Goal: Task Accomplishment & Management: Complete application form

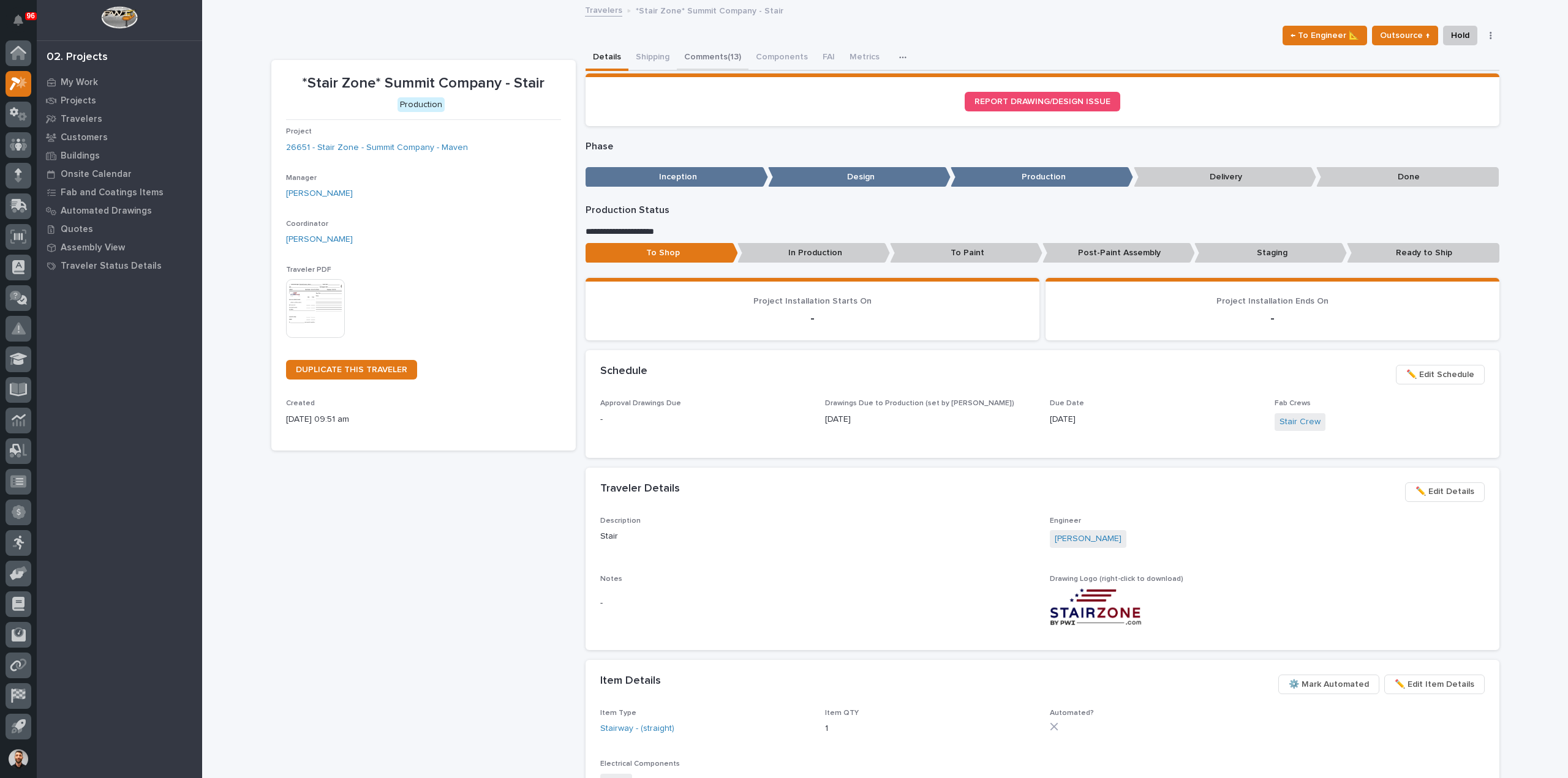
click at [712, 61] on button "Comments (13)" at bounding box center [712, 58] width 72 height 26
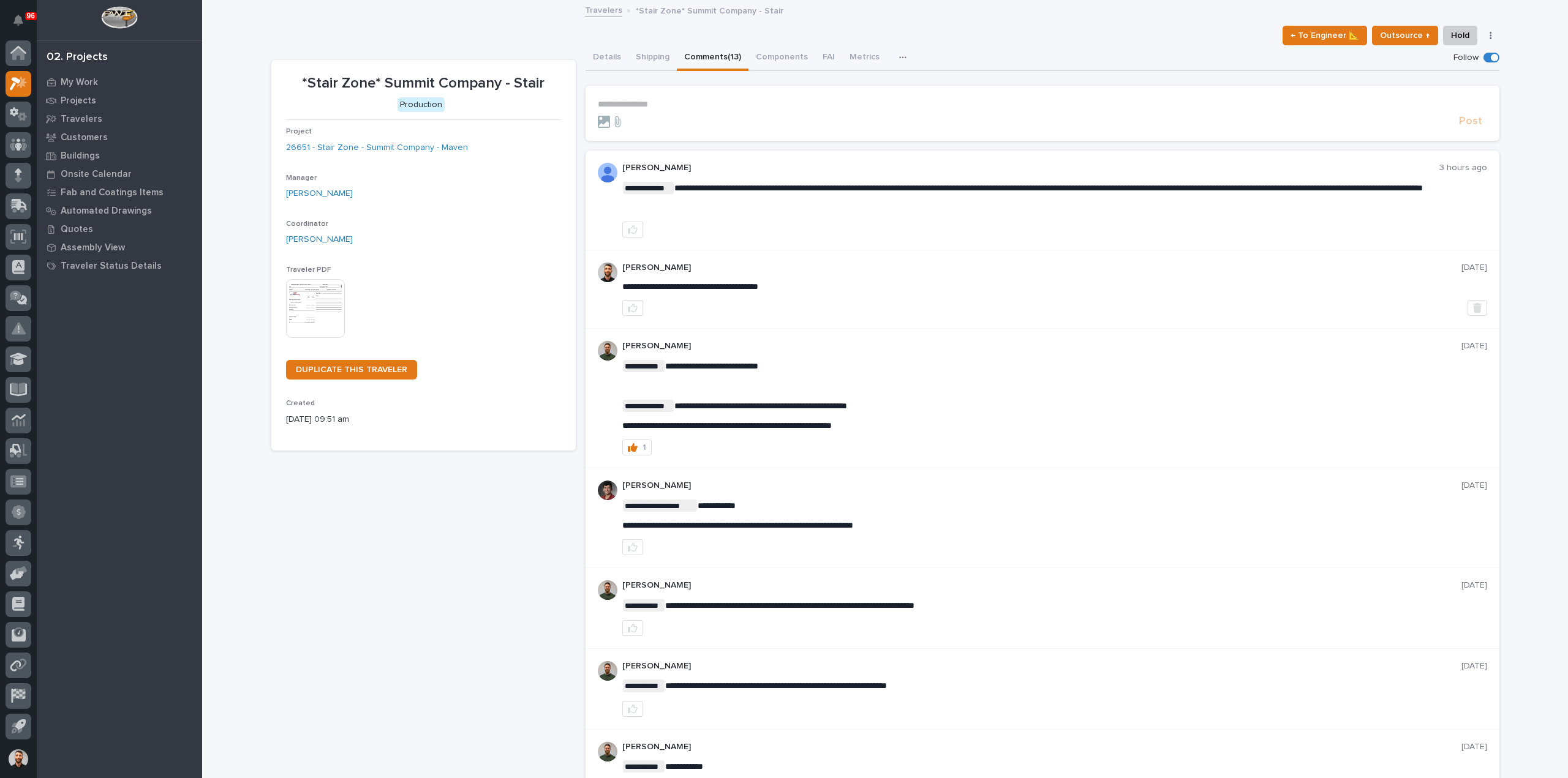
click at [726, 97] on section "**********" at bounding box center [1043, 114] width 914 height 55
click at [708, 107] on p "**********" at bounding box center [1043, 104] width 889 height 10
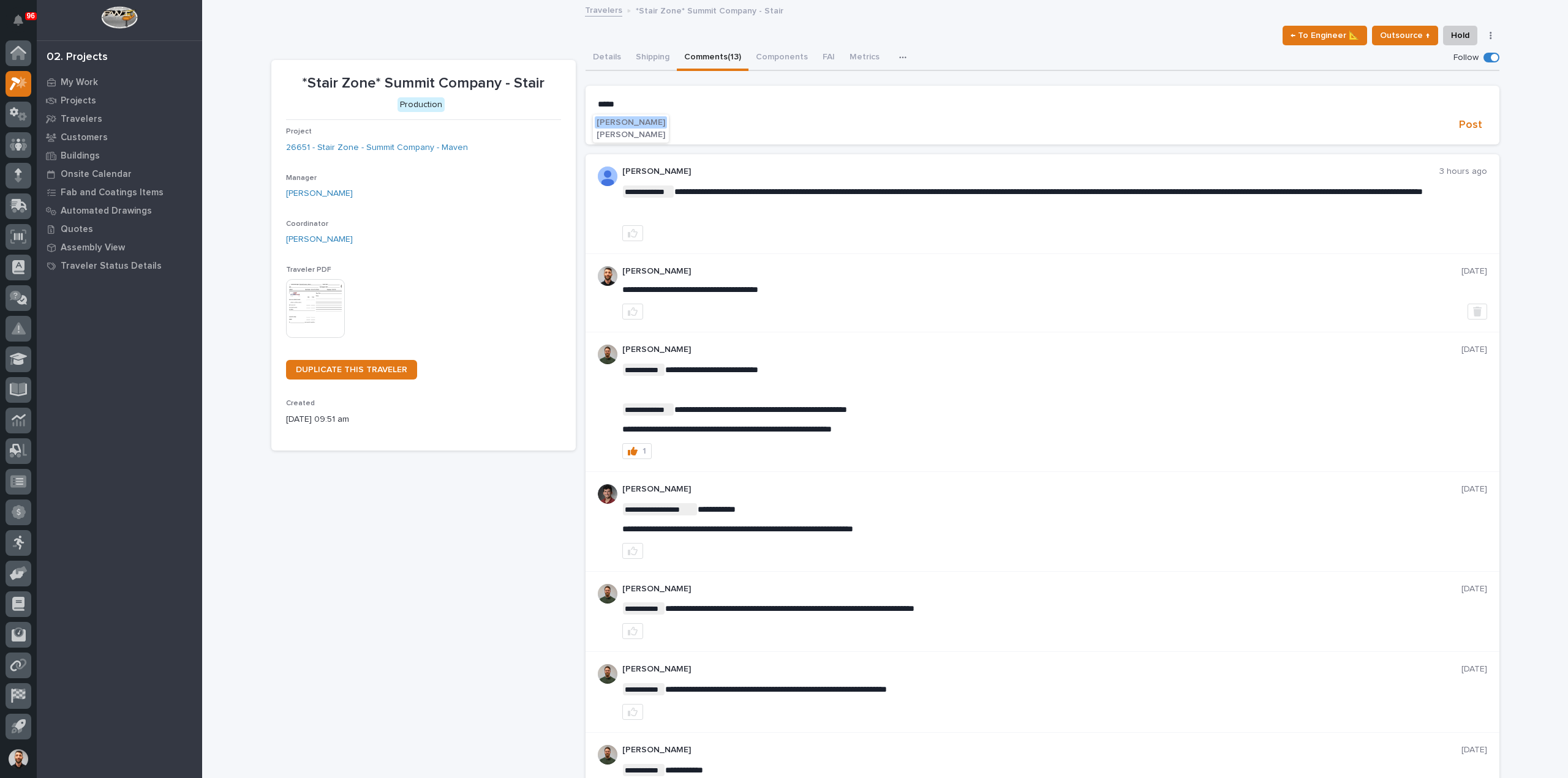
click at [602, 123] on span "Adam Yutzy" at bounding box center [631, 122] width 69 height 8
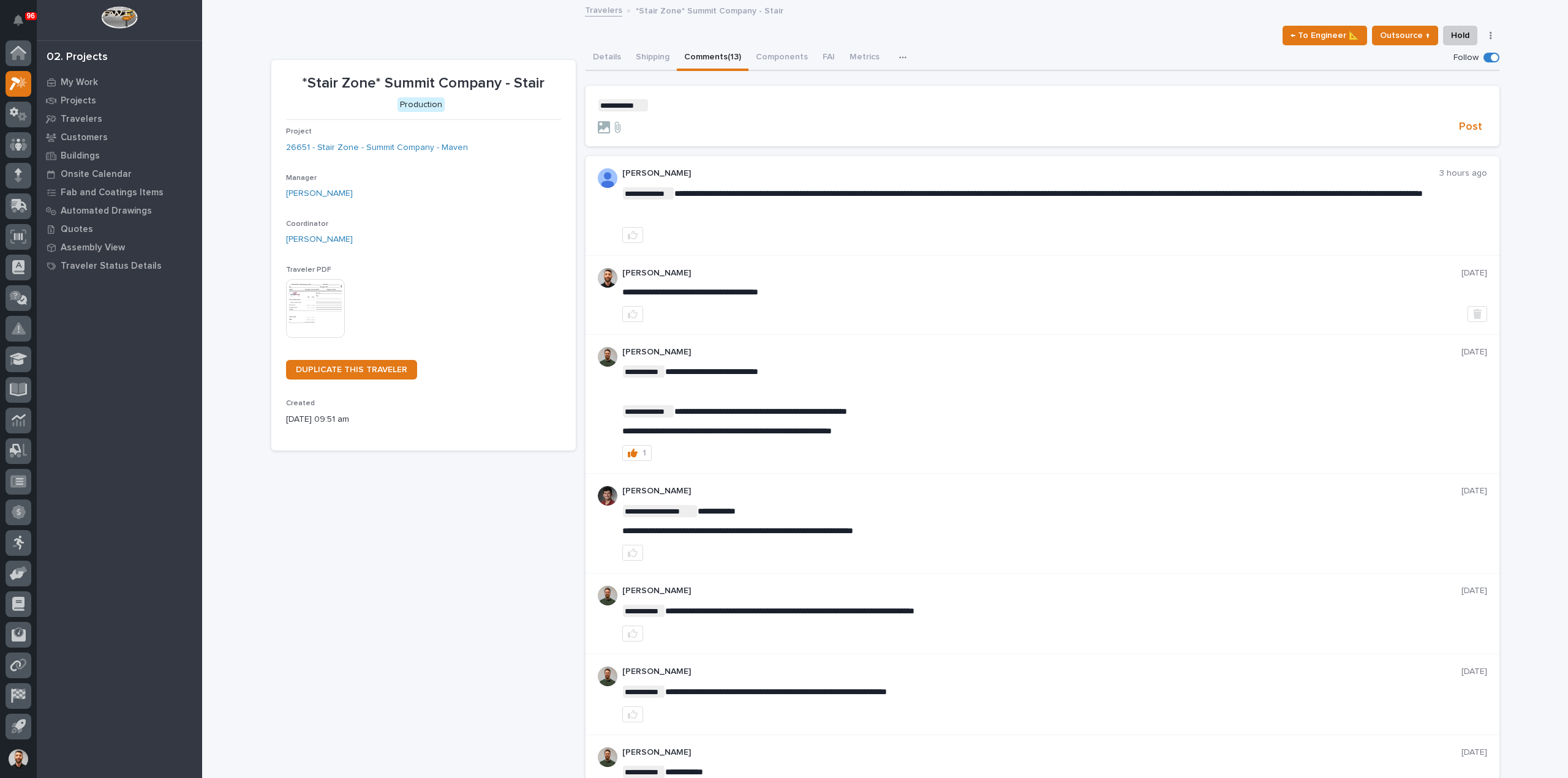
click at [679, 104] on p "**********" at bounding box center [1043, 104] width 889 height 12
drag, startPoint x: 1057, startPoint y: 103, endPoint x: 1055, endPoint y: 110, distance: 7.3
click at [1042, 103] on span "**********" at bounding box center [845, 104] width 393 height 8
click at [1148, 113] on form "**********" at bounding box center [1043, 116] width 889 height 36
click at [1150, 104] on p "**********" at bounding box center [1043, 104] width 889 height 12
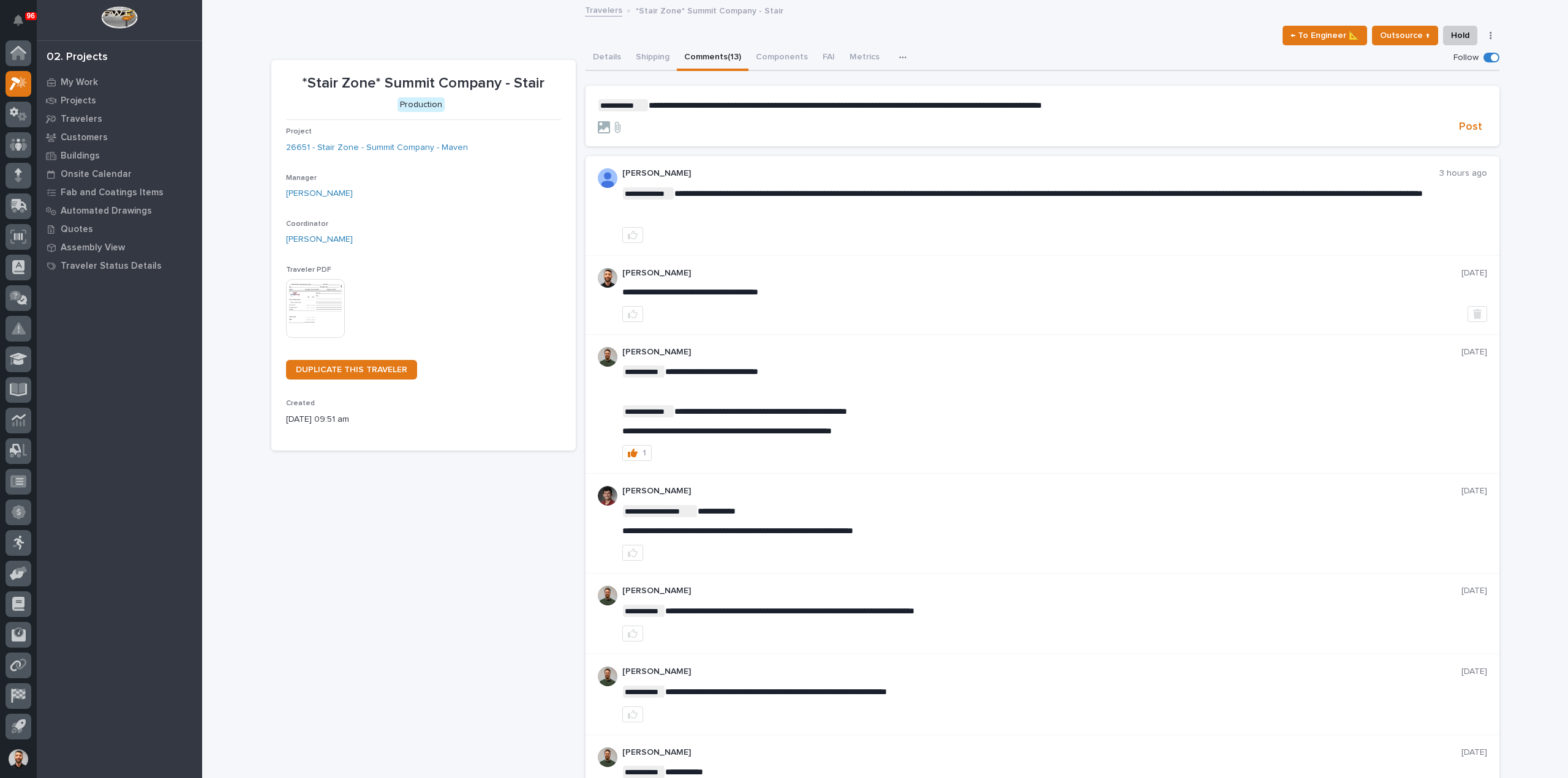
click at [1154, 103] on p "**********" at bounding box center [1043, 104] width 889 height 12
click at [1314, 103] on span "**********" at bounding box center [981, 104] width 666 height 8
click at [1314, 104] on span "**********" at bounding box center [981, 104] width 666 height 8
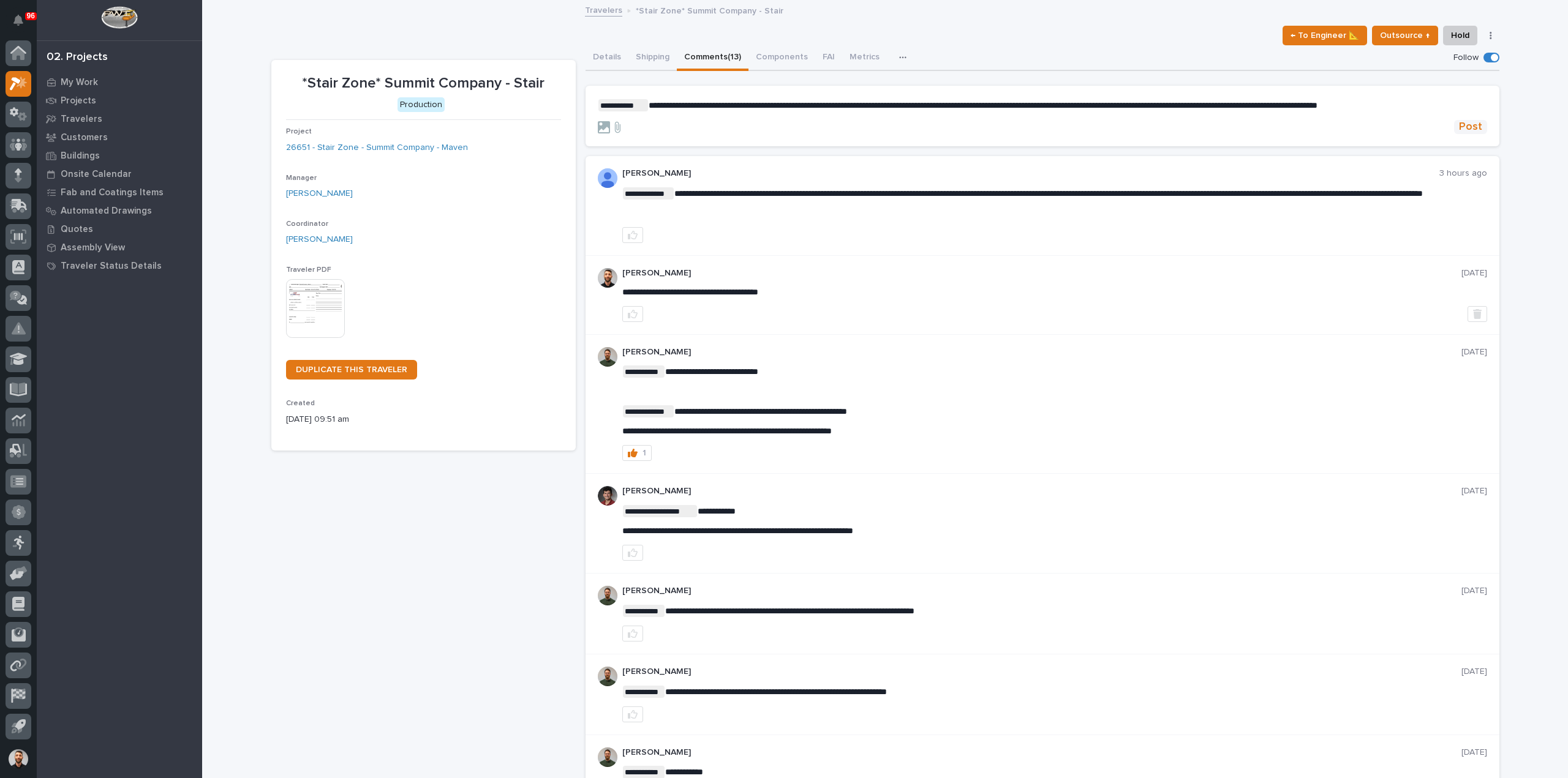
click at [1477, 120] on button "Post" at bounding box center [1471, 126] width 33 height 14
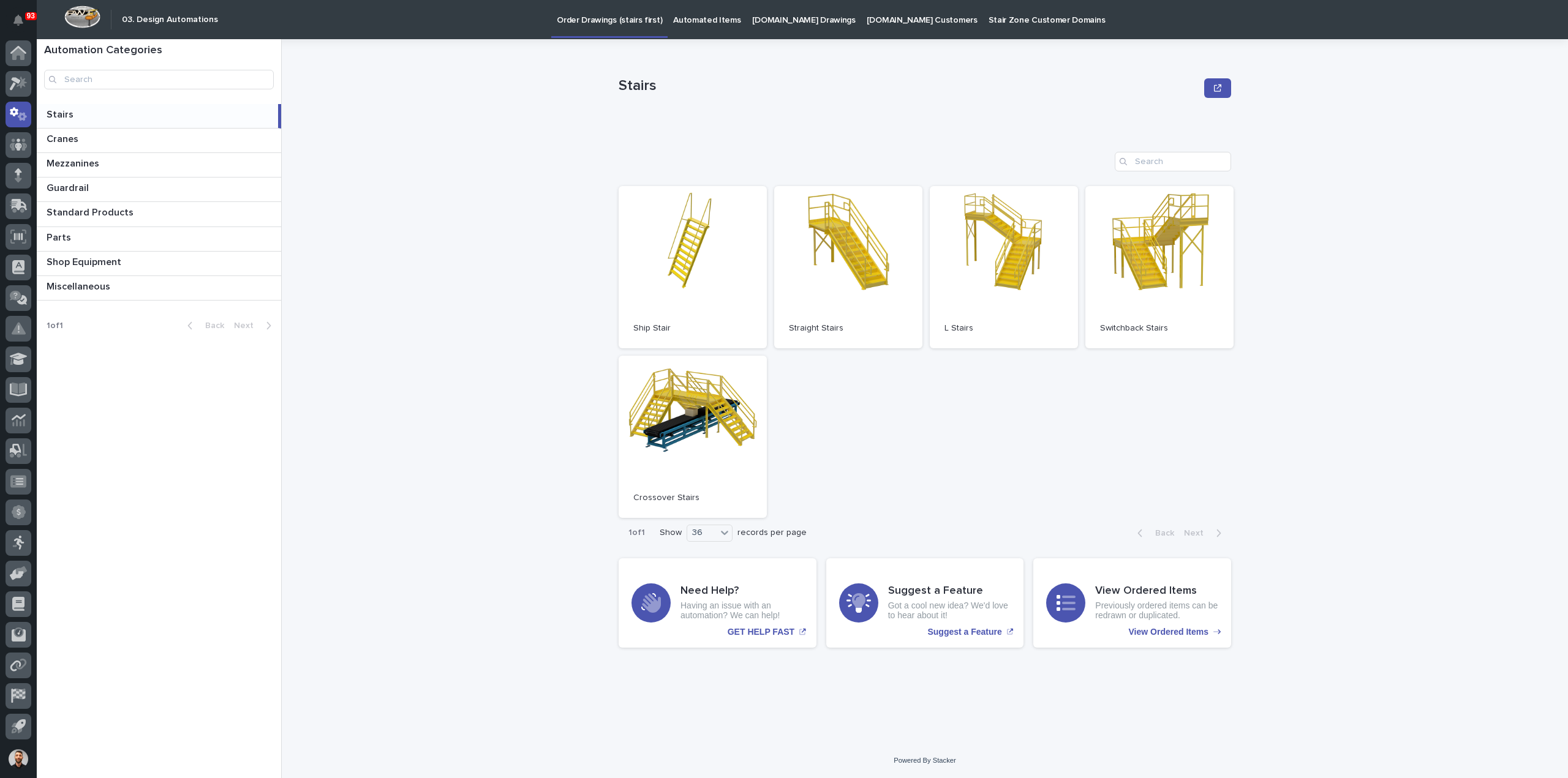
click at [690, 20] on p "Automated Items" at bounding box center [706, 13] width 67 height 26
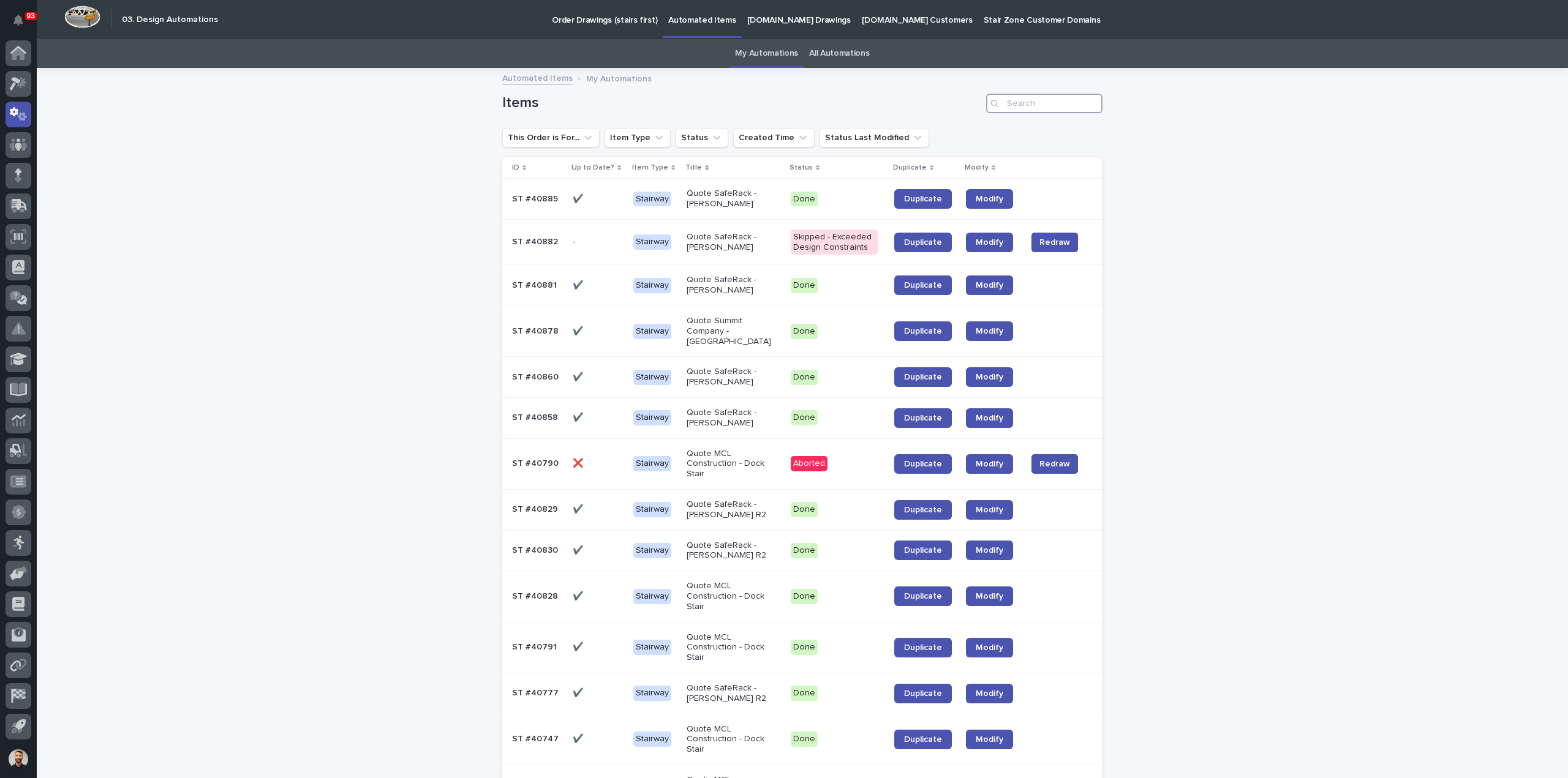
click at [1043, 104] on input "Search" at bounding box center [1043, 103] width 116 height 19
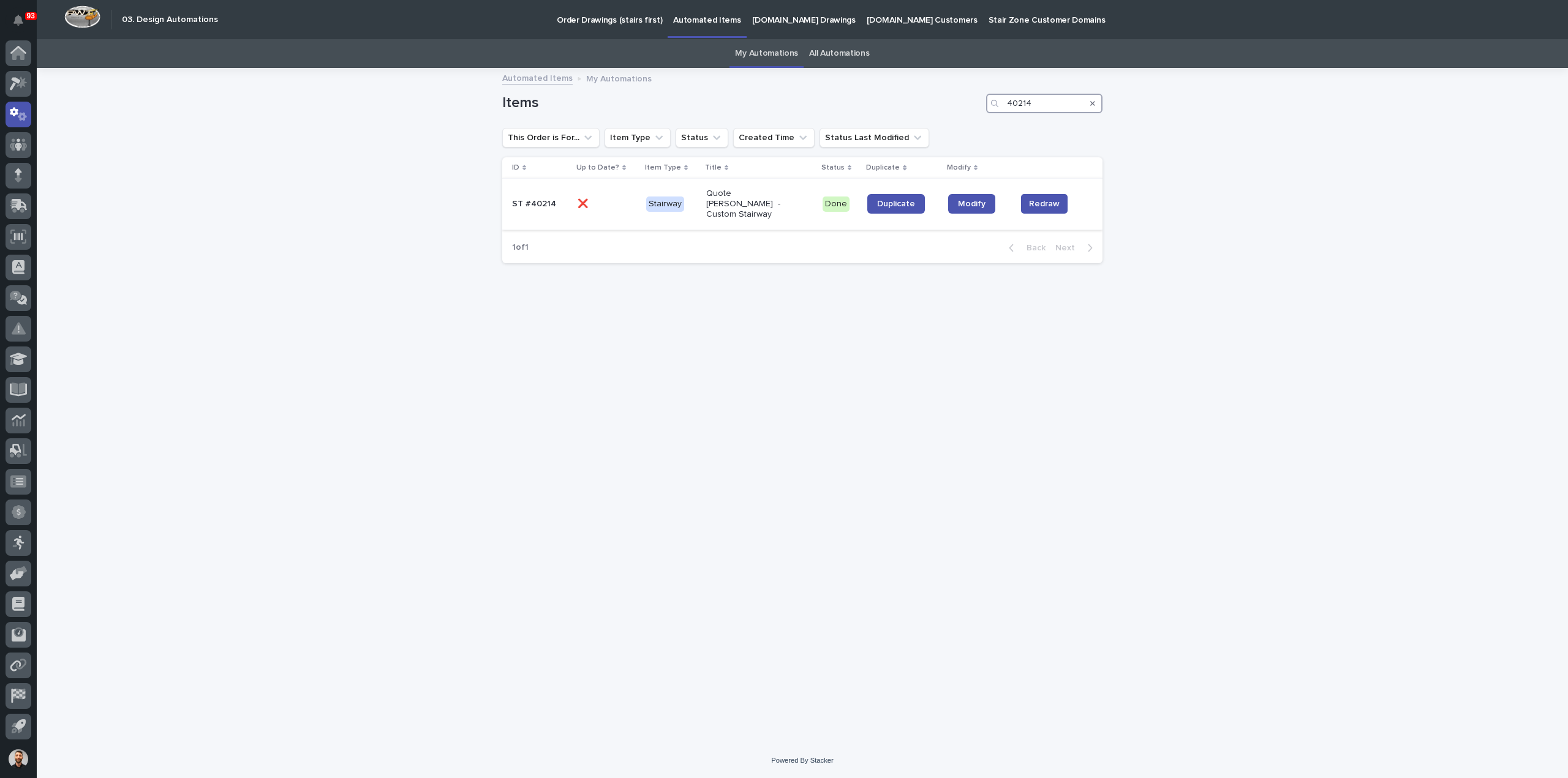
type input "40214"
click at [792, 206] on div "Quote John - Custom Stairway" at bounding box center [759, 203] width 106 height 40
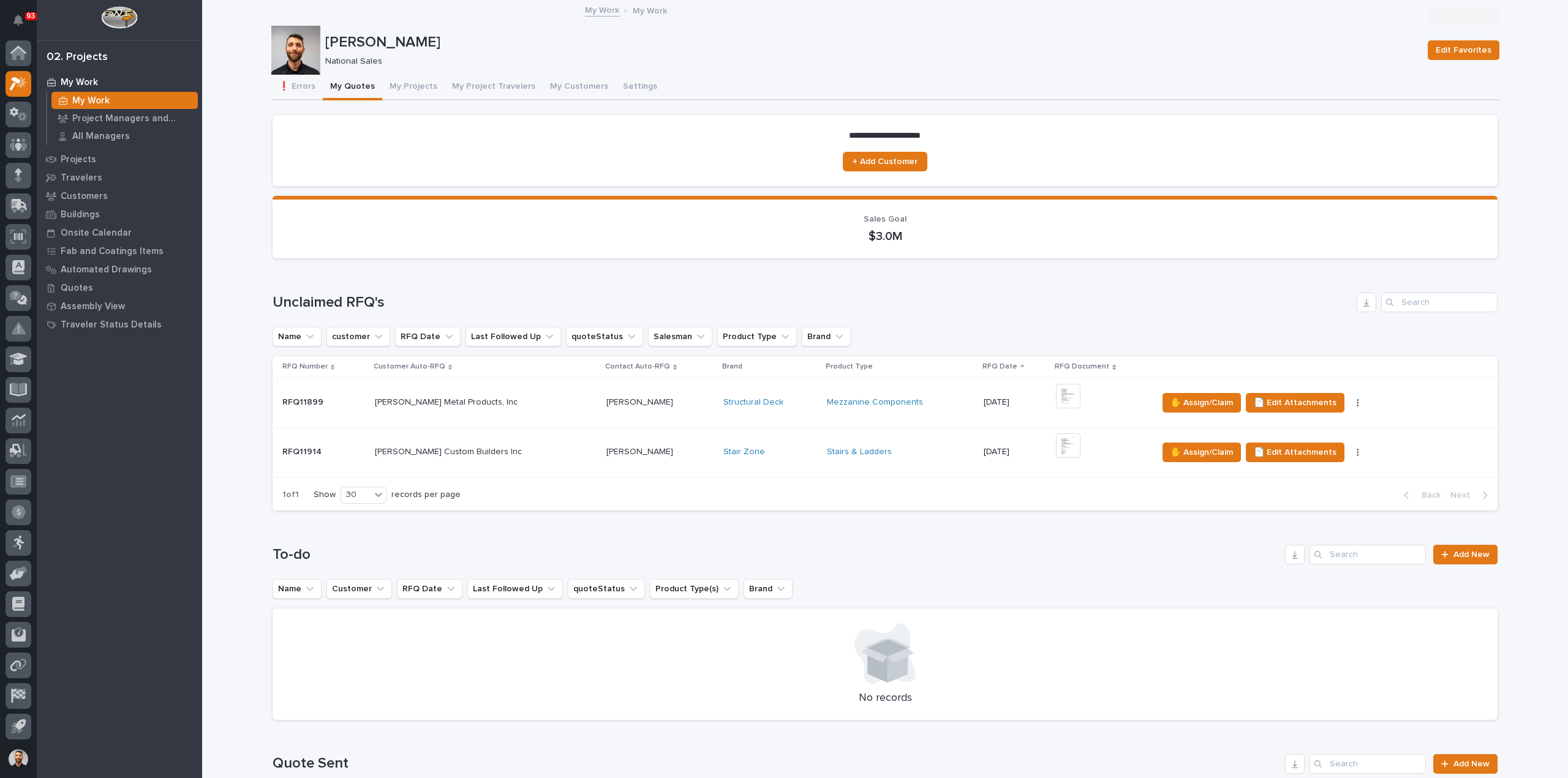
scroll to position [306, 0]
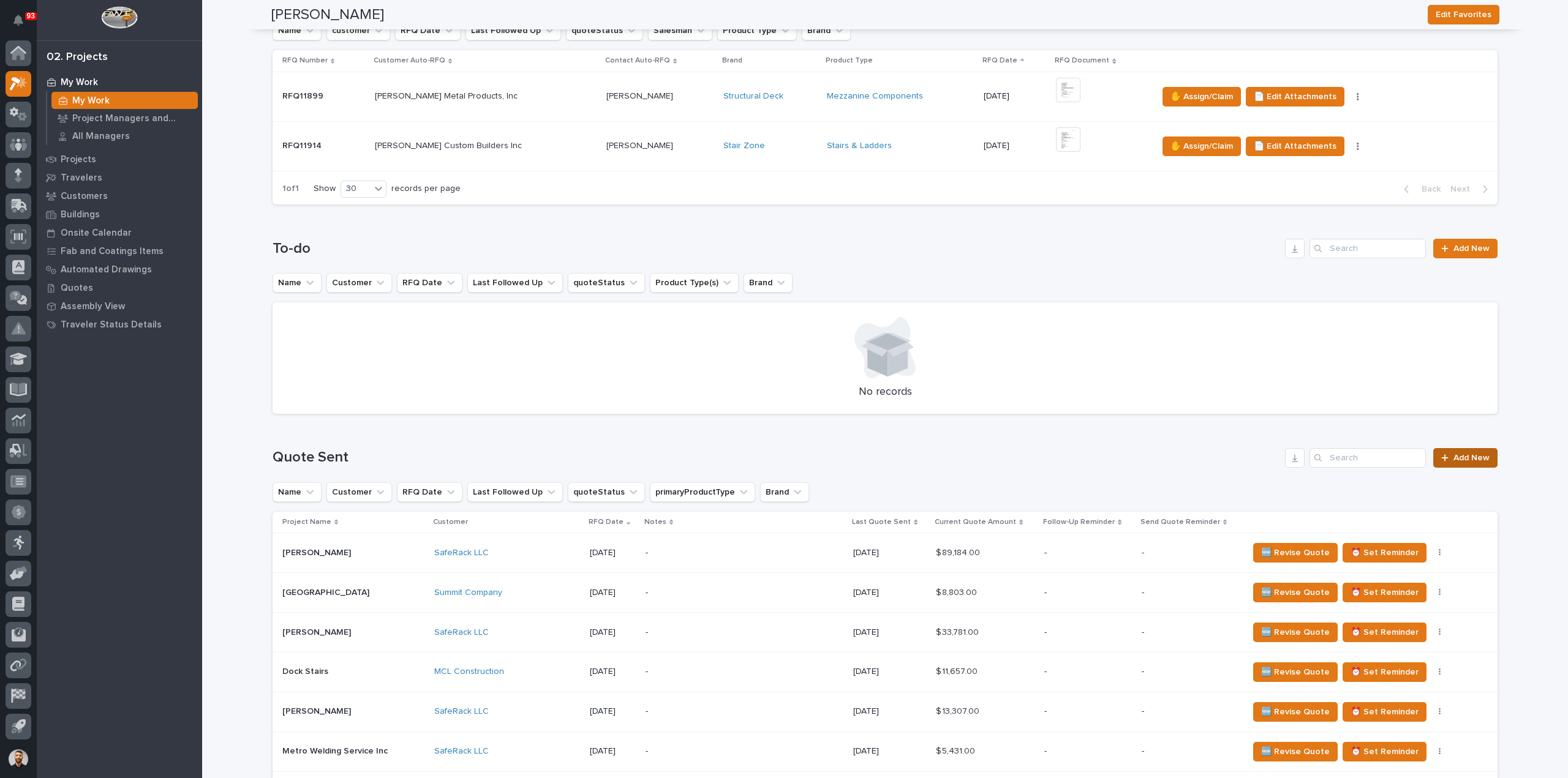
click at [1463, 454] on span "Add New" at bounding box center [1471, 457] width 36 height 8
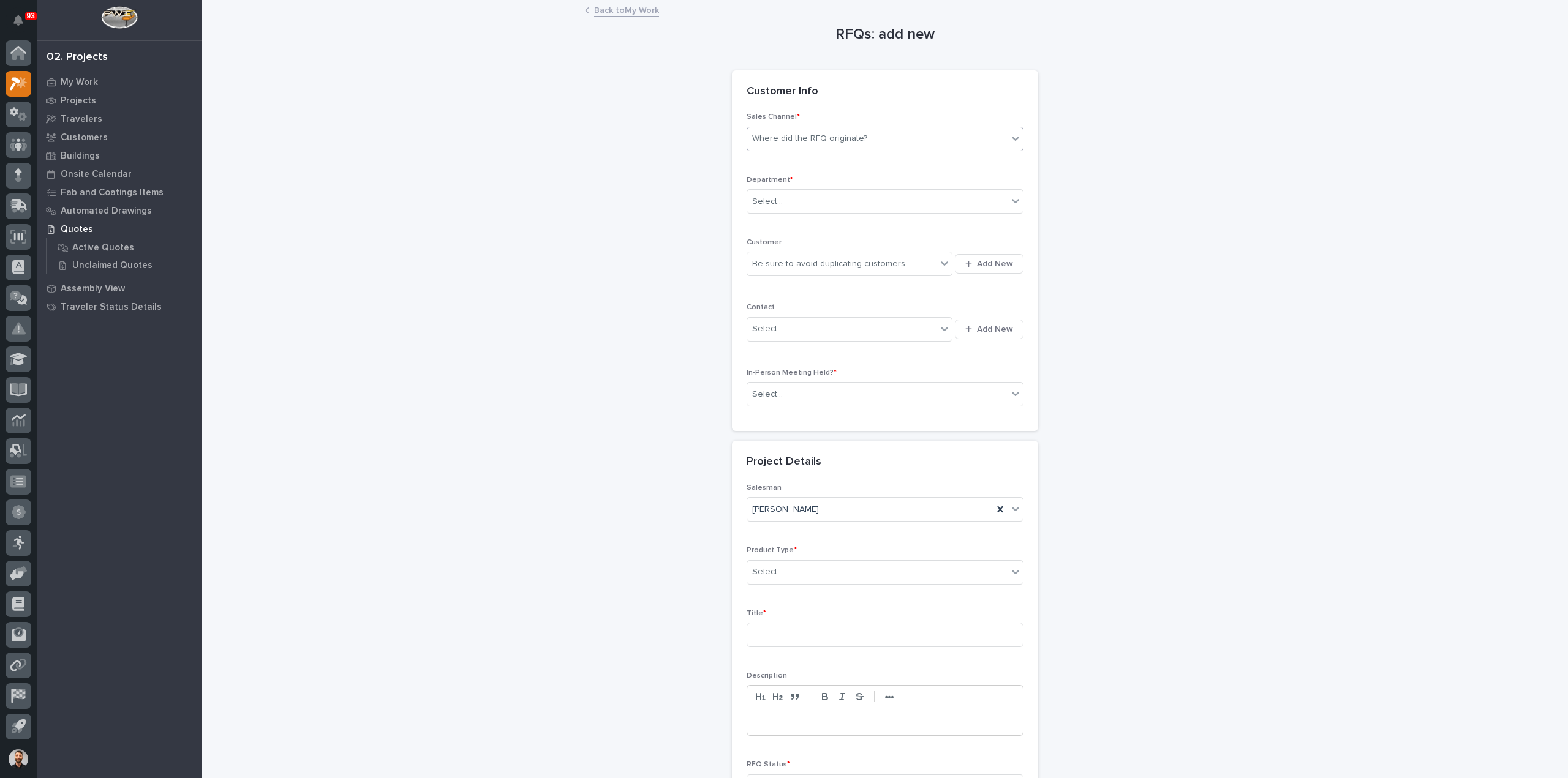
click at [817, 137] on div "Where did the RFQ originate?" at bounding box center [810, 138] width 116 height 13
click at [793, 195] on div "Select..." at bounding box center [878, 202] width 260 height 20
click at [778, 221] on span "National Sales" at bounding box center [778, 223] width 61 height 14
click at [781, 268] on div "Be sure to avoid duplicating customers" at bounding box center [828, 264] width 153 height 13
type input "*******"
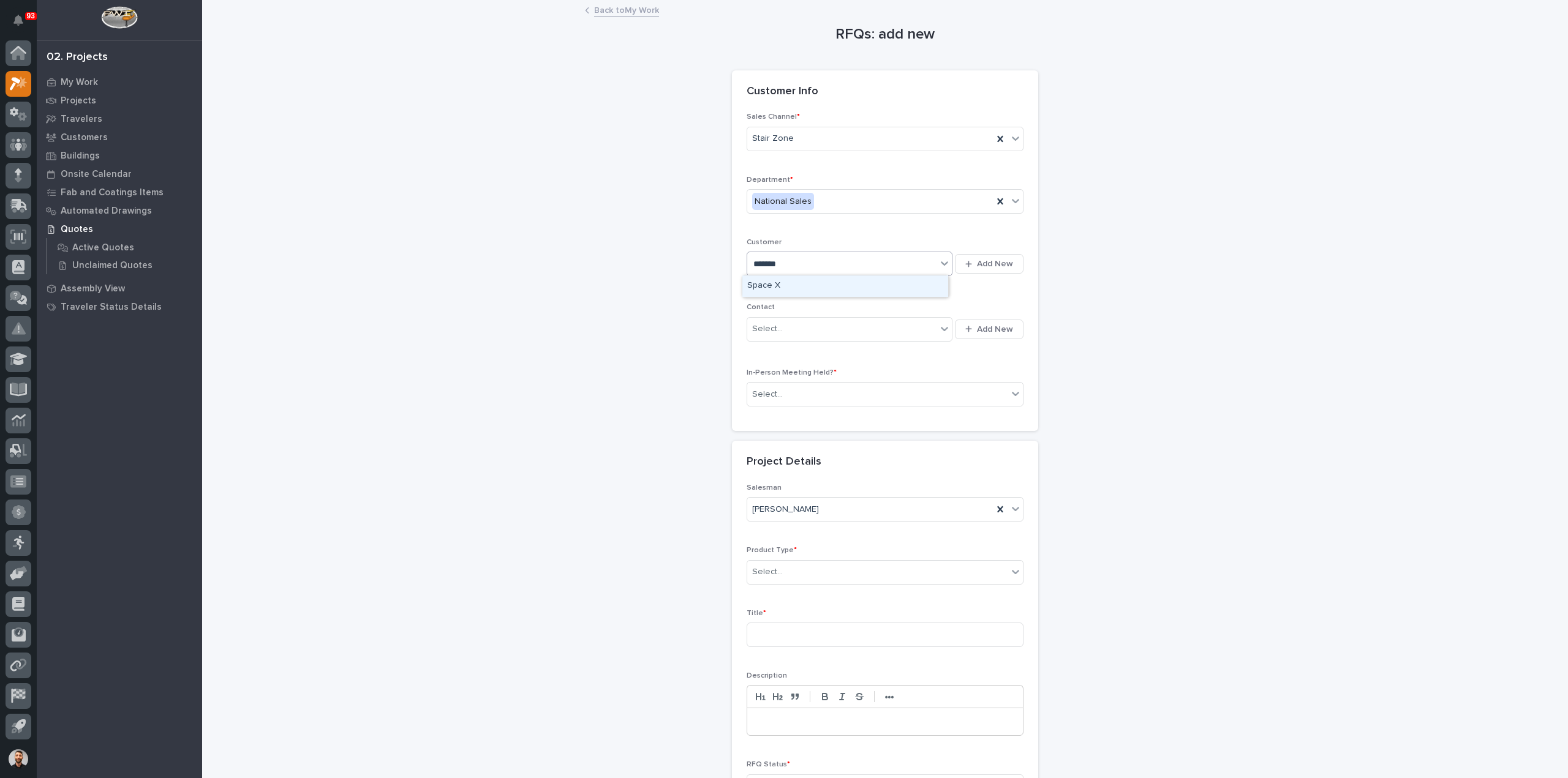
click at [787, 283] on div "Space X" at bounding box center [845, 286] width 205 height 21
click at [789, 323] on div "Select..." at bounding box center [842, 329] width 189 height 20
type input "*"
click at [1184, 417] on div "RFQs: add new Loading... Saving… Loading... Saving… Loading... Saving… Customer…" at bounding box center [885, 426] width 1228 height 851
click at [923, 395] on div "Select..." at bounding box center [878, 394] width 260 height 20
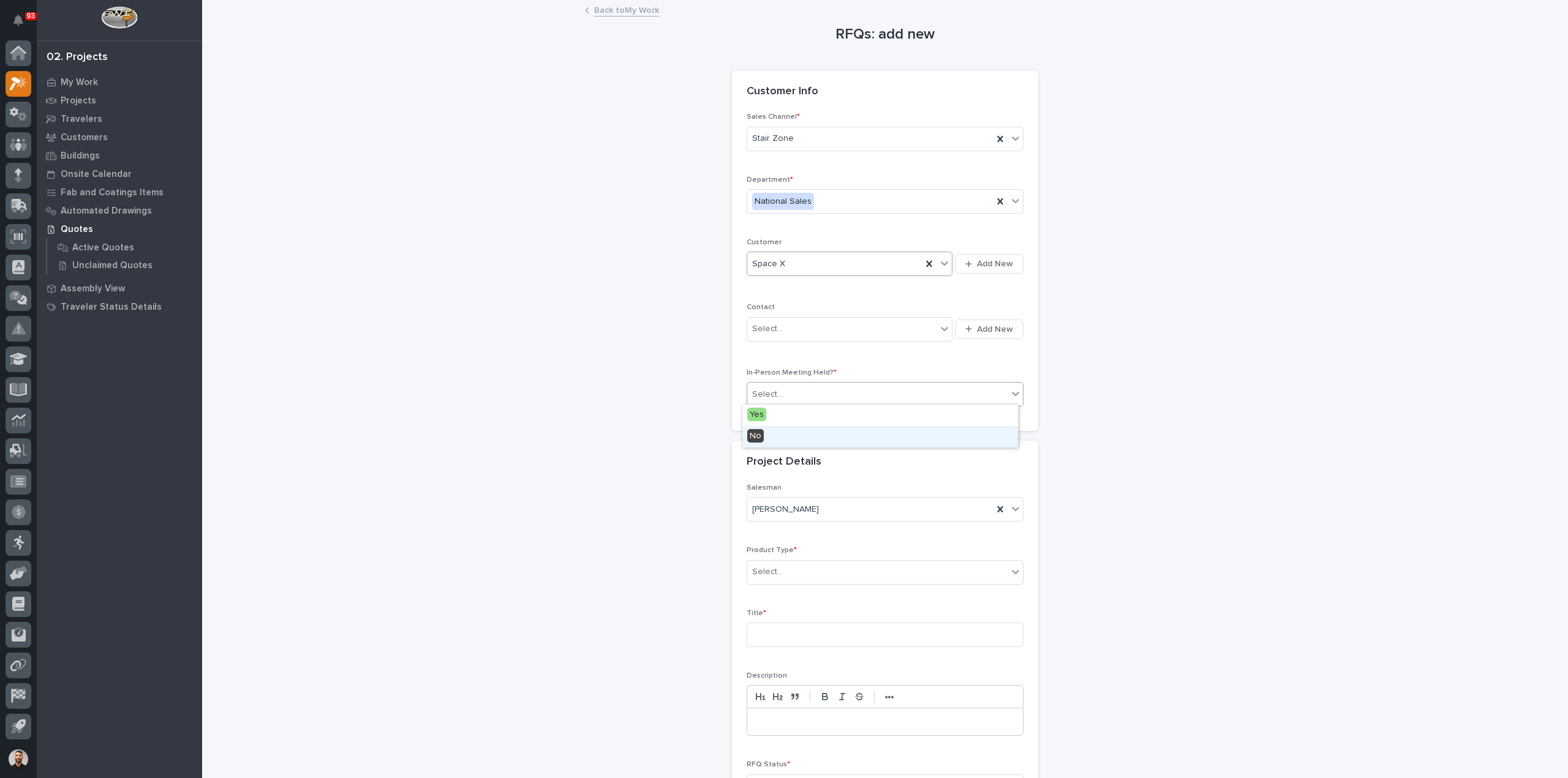
click at [756, 432] on span "No" at bounding box center [756, 435] width 17 height 14
click at [790, 568] on div "Select..." at bounding box center [878, 572] width 260 height 20
type input "***"
click at [791, 595] on div "Stairs & Ladders" at bounding box center [880, 592] width 276 height 21
click at [977, 327] on span "Add New" at bounding box center [994, 329] width 36 height 11
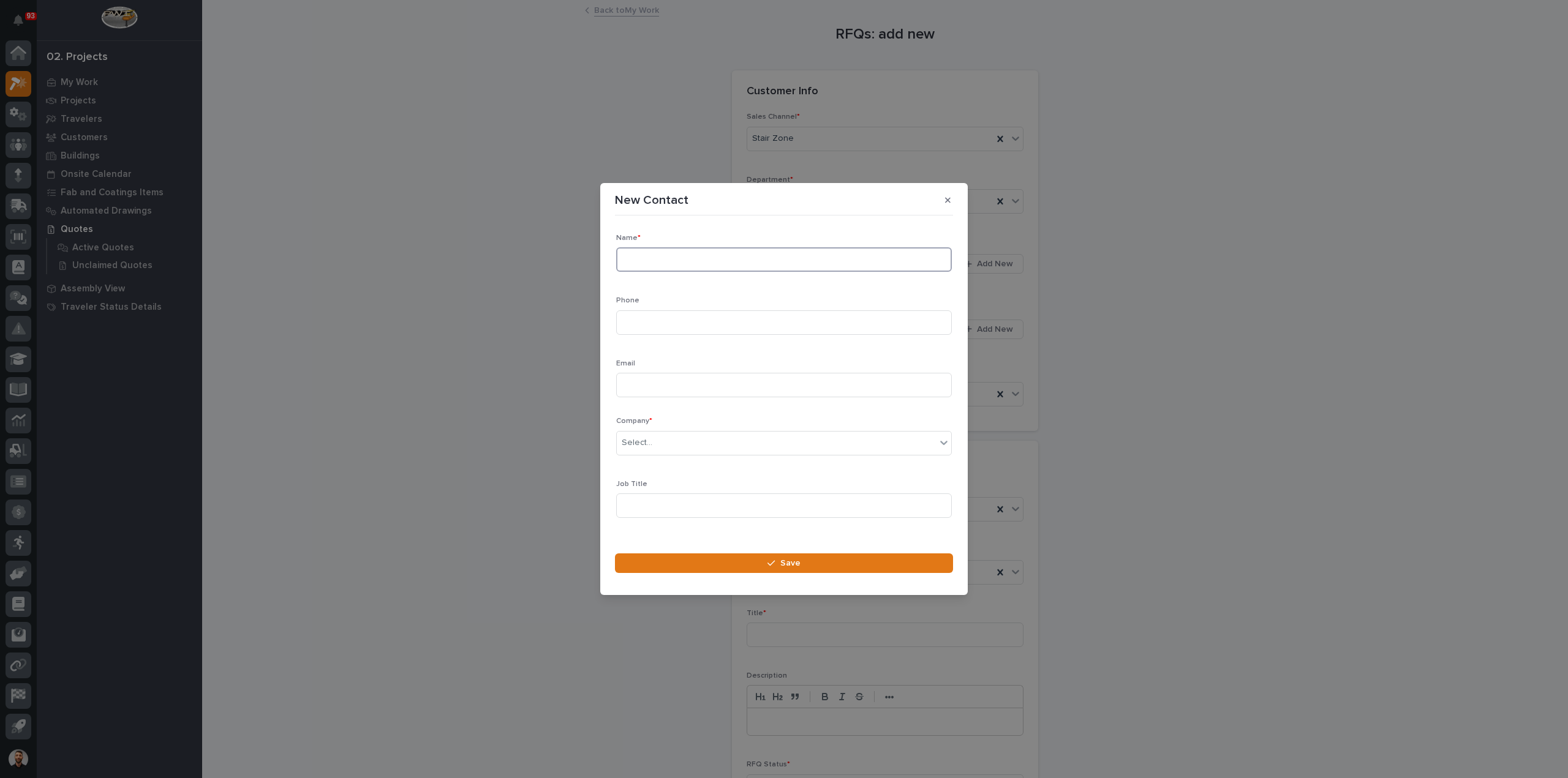
click at [690, 267] on input at bounding box center [784, 259] width 336 height 25
type input "John Kirby III"
click at [684, 323] on input at bounding box center [784, 323] width 336 height 25
paste input "john.kirby@spacex.com"
type input "john.kirby@spacex.com"
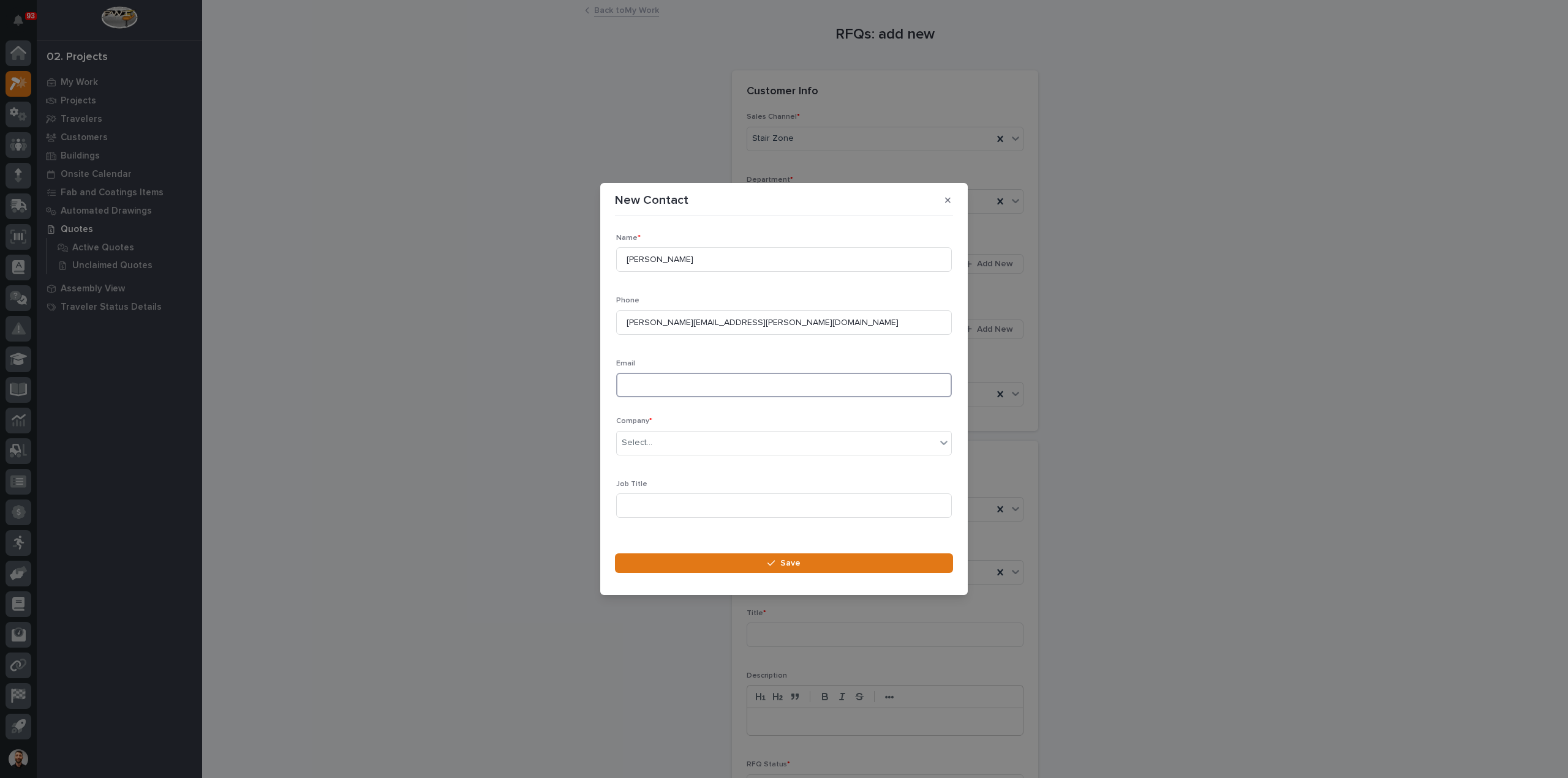
click at [668, 391] on input at bounding box center [784, 385] width 336 height 25
paste input "john.kirby@spacex.com"
type input "john.kirby@spacex.com"
drag, startPoint x: 724, startPoint y: 326, endPoint x: 205, endPoint y: 323, distance: 519.0
click at [205, 323] on div "New Contact Loading... Saving… Loading... Saving… Loading... Saving… Name * Joh…" at bounding box center [784, 389] width 1568 height 778
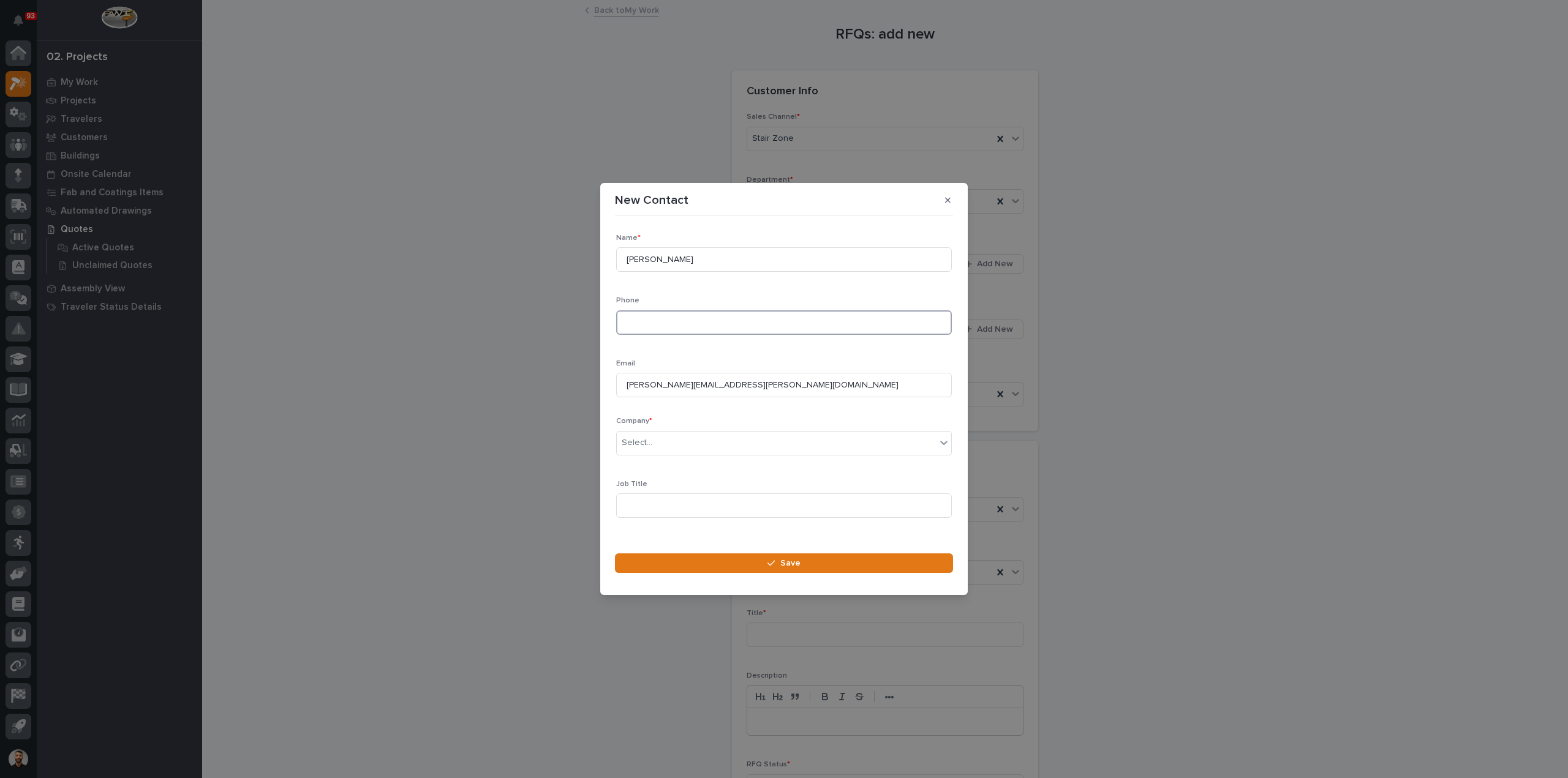
scroll to position [17, 0]
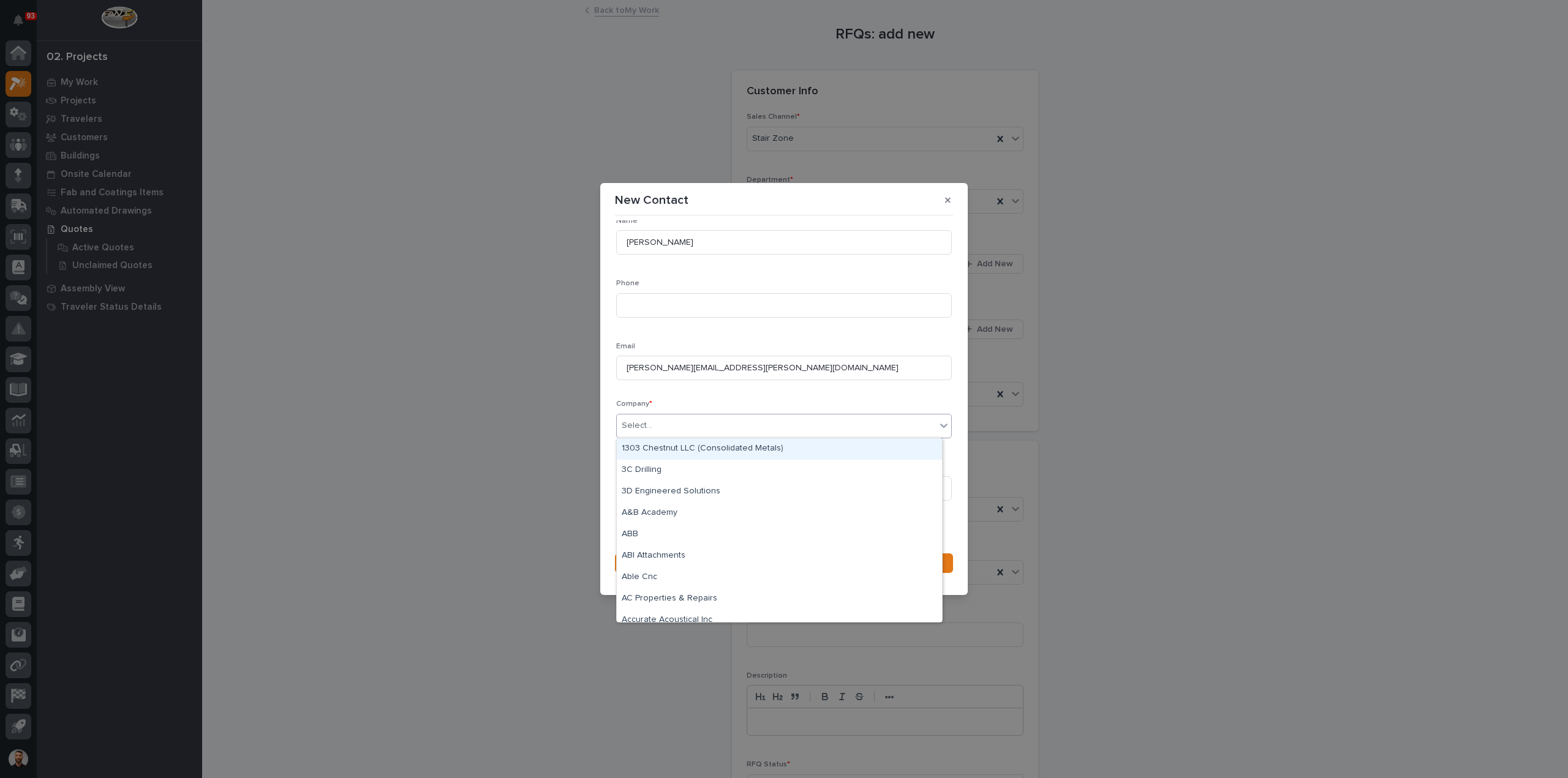
click at [689, 427] on div "Select..." at bounding box center [777, 426] width 319 height 20
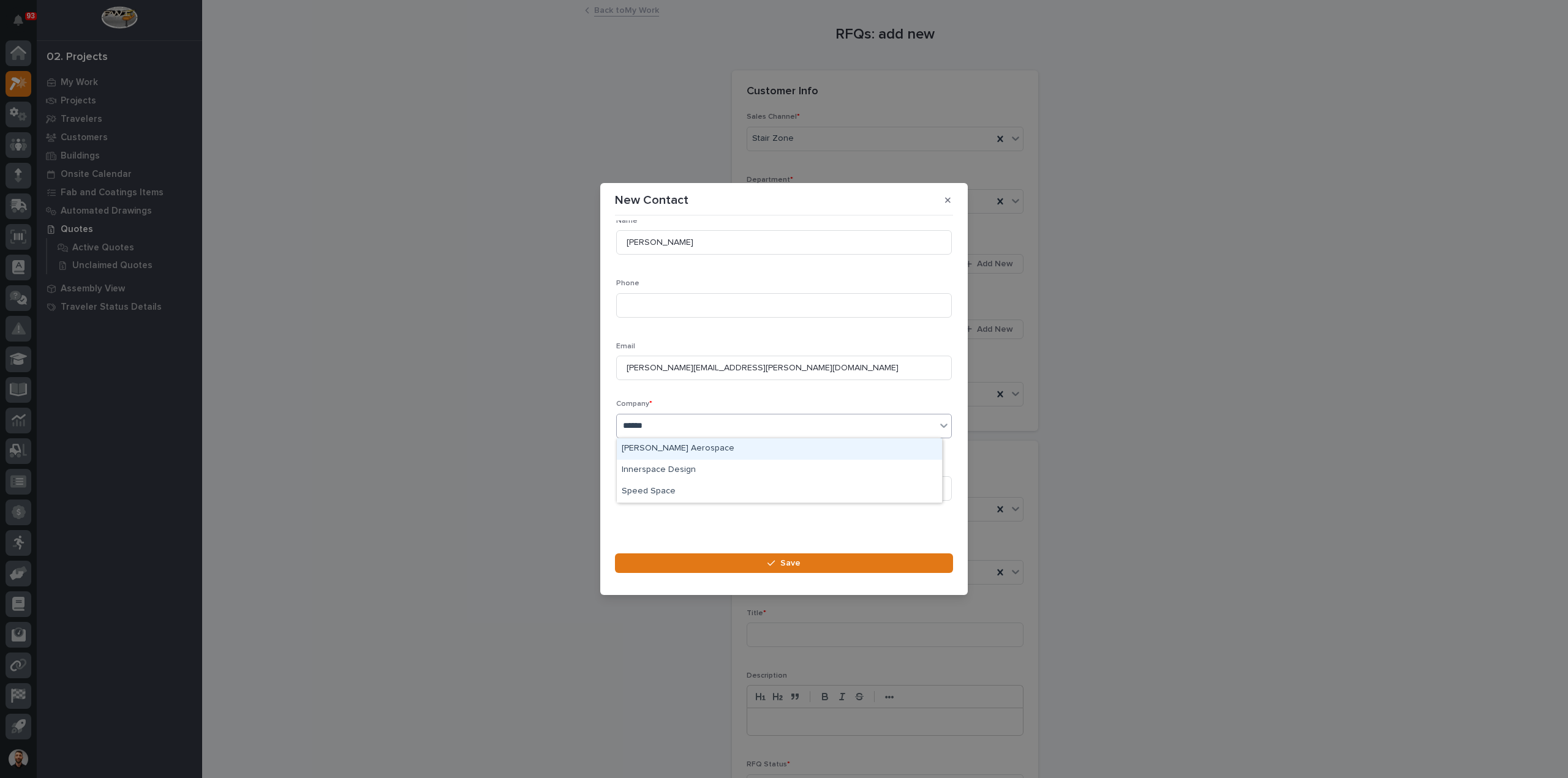
type input "*******"
click at [700, 447] on div "Space X" at bounding box center [779, 448] width 326 height 21
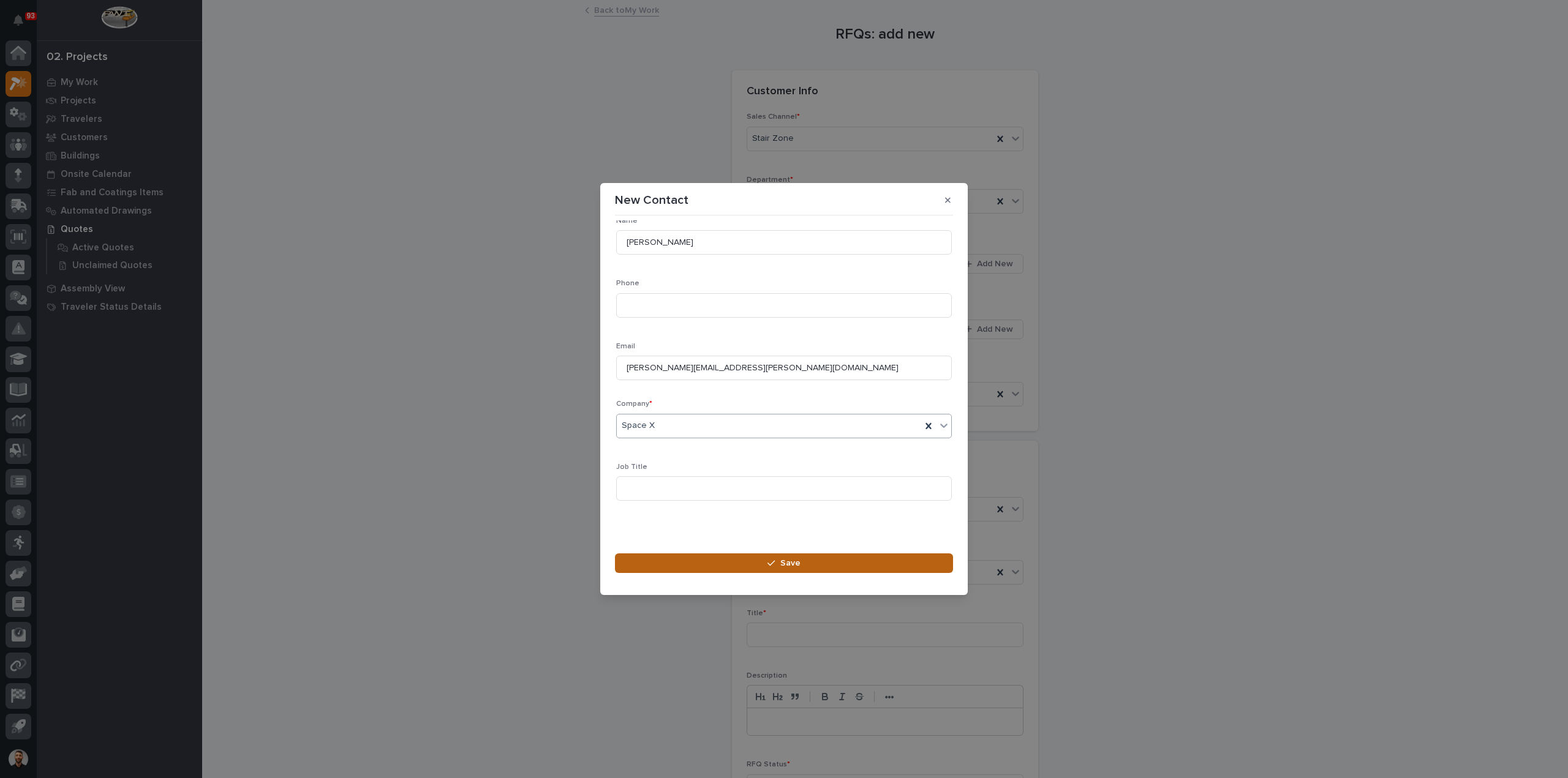
click at [708, 564] on button "Save" at bounding box center [784, 563] width 338 height 19
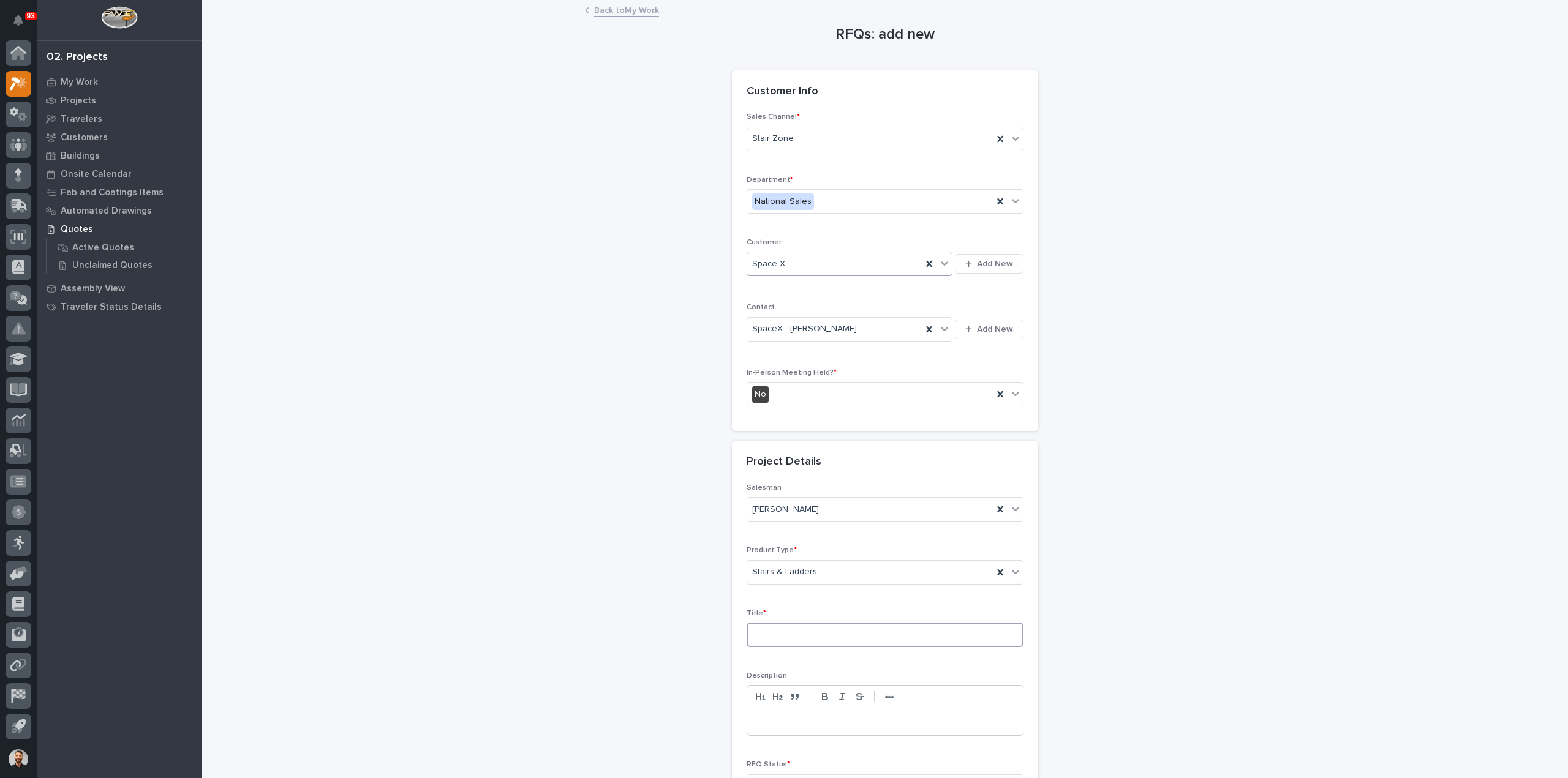
click at [792, 631] on input at bounding box center [885, 634] width 277 height 25
type input "John Kirby"
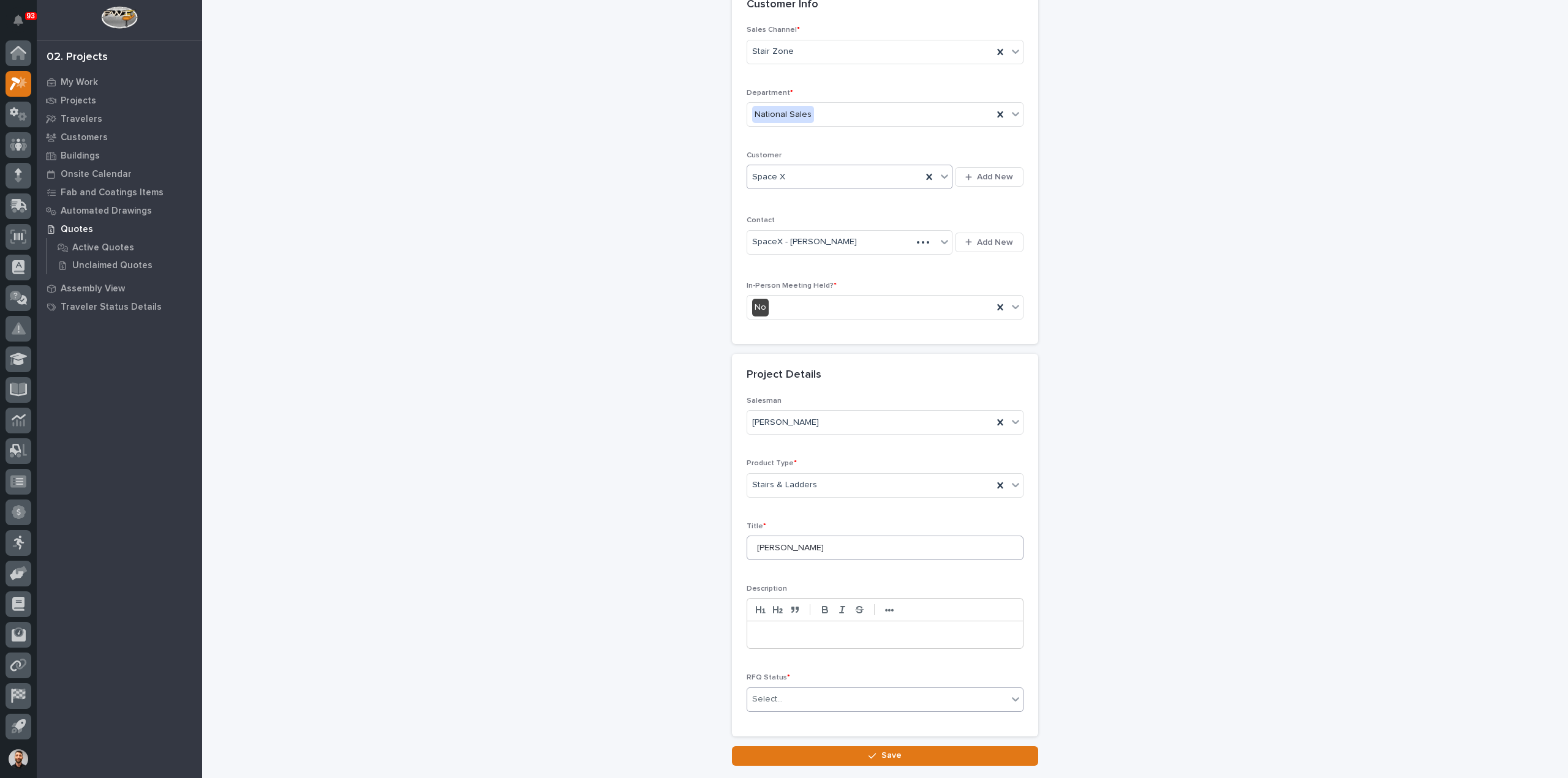
scroll to position [166, 0]
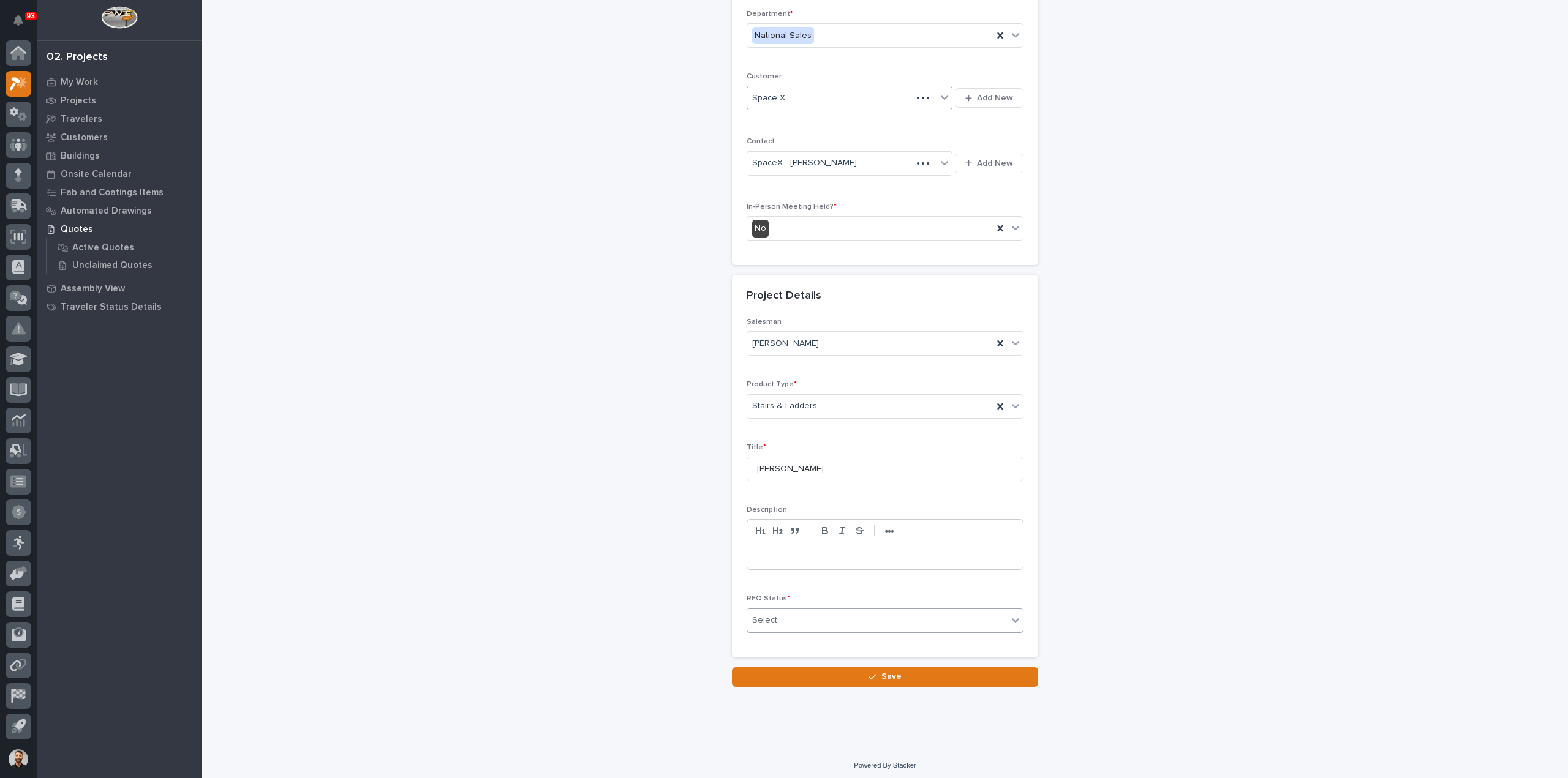
click at [795, 600] on div "RFQ Status * 0 results available. Select is focused ,type to refine list, press…" at bounding box center [885, 619] width 277 height 48
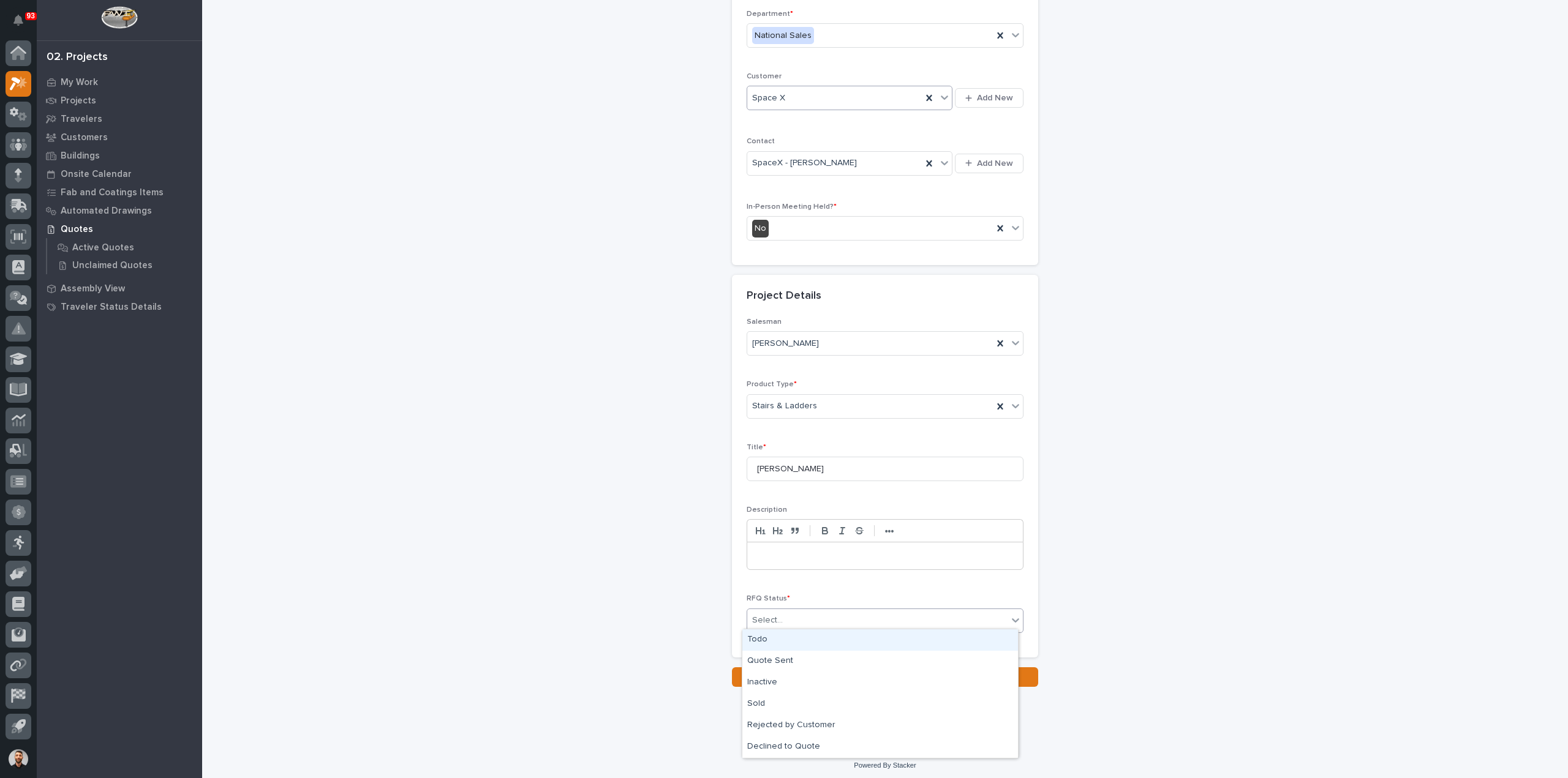
click at [798, 617] on div "Select..." at bounding box center [878, 620] width 260 height 20
click at [804, 662] on div "Quote Sent" at bounding box center [880, 661] width 276 height 21
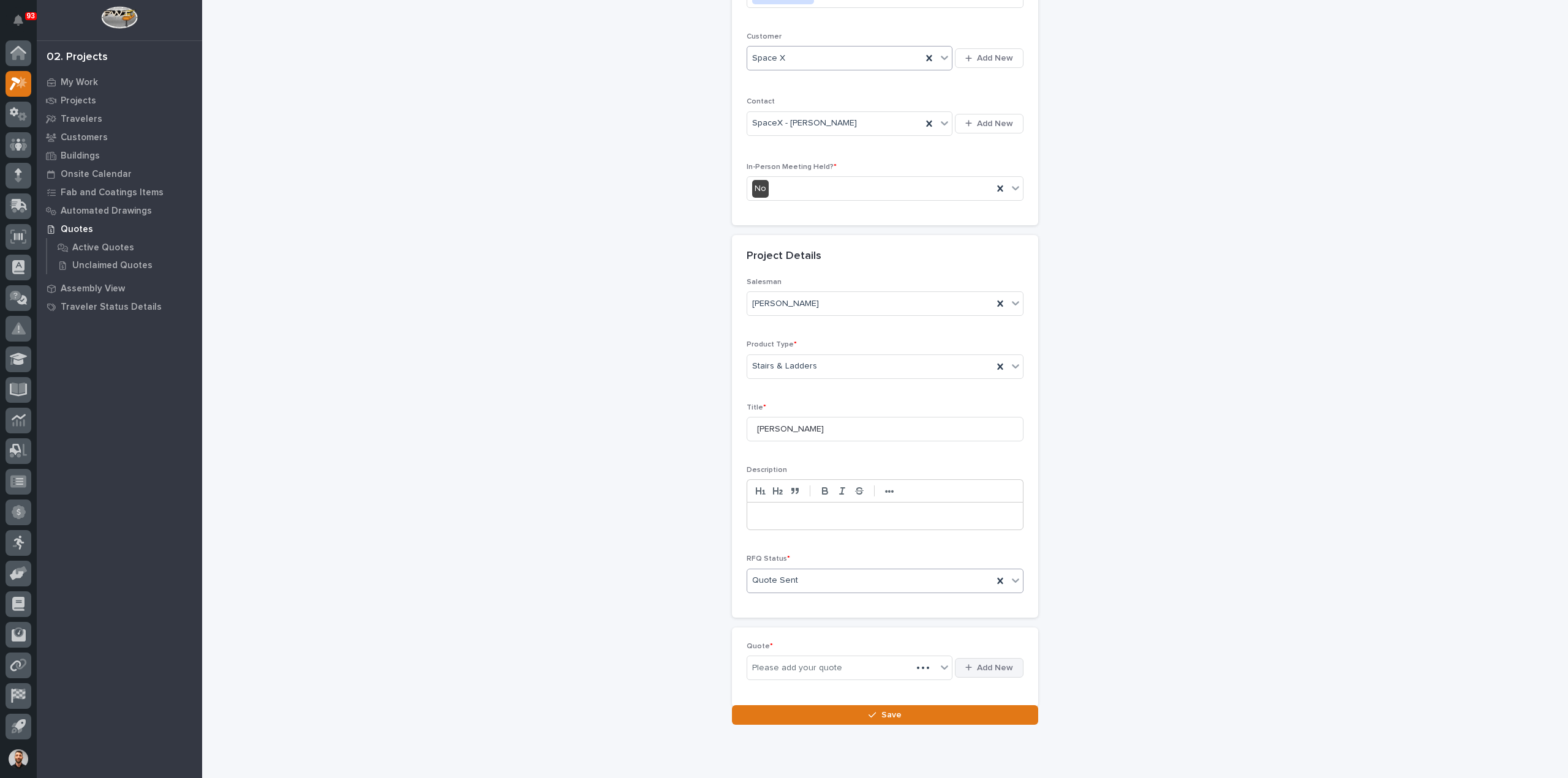
scroll to position [211, 0]
click at [1010, 655] on button "Add New" at bounding box center [988, 663] width 69 height 19
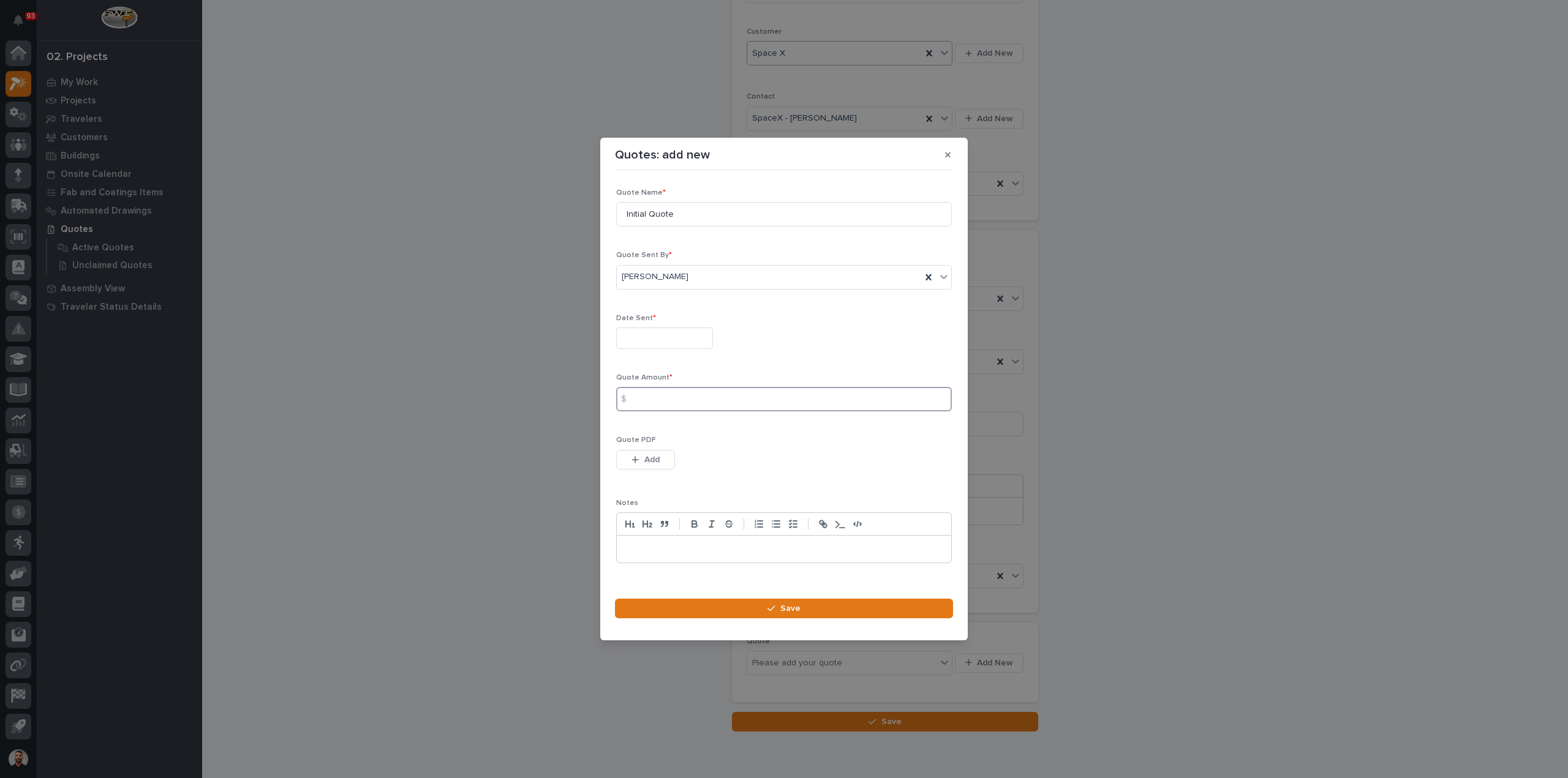
click at [646, 392] on input at bounding box center [784, 399] width 336 height 25
type input "5801"
click at [668, 338] on input "text" at bounding box center [665, 337] width 97 height 21
click at [619, 279] on div "25" at bounding box center [621, 279] width 17 height 16
type input "**********"
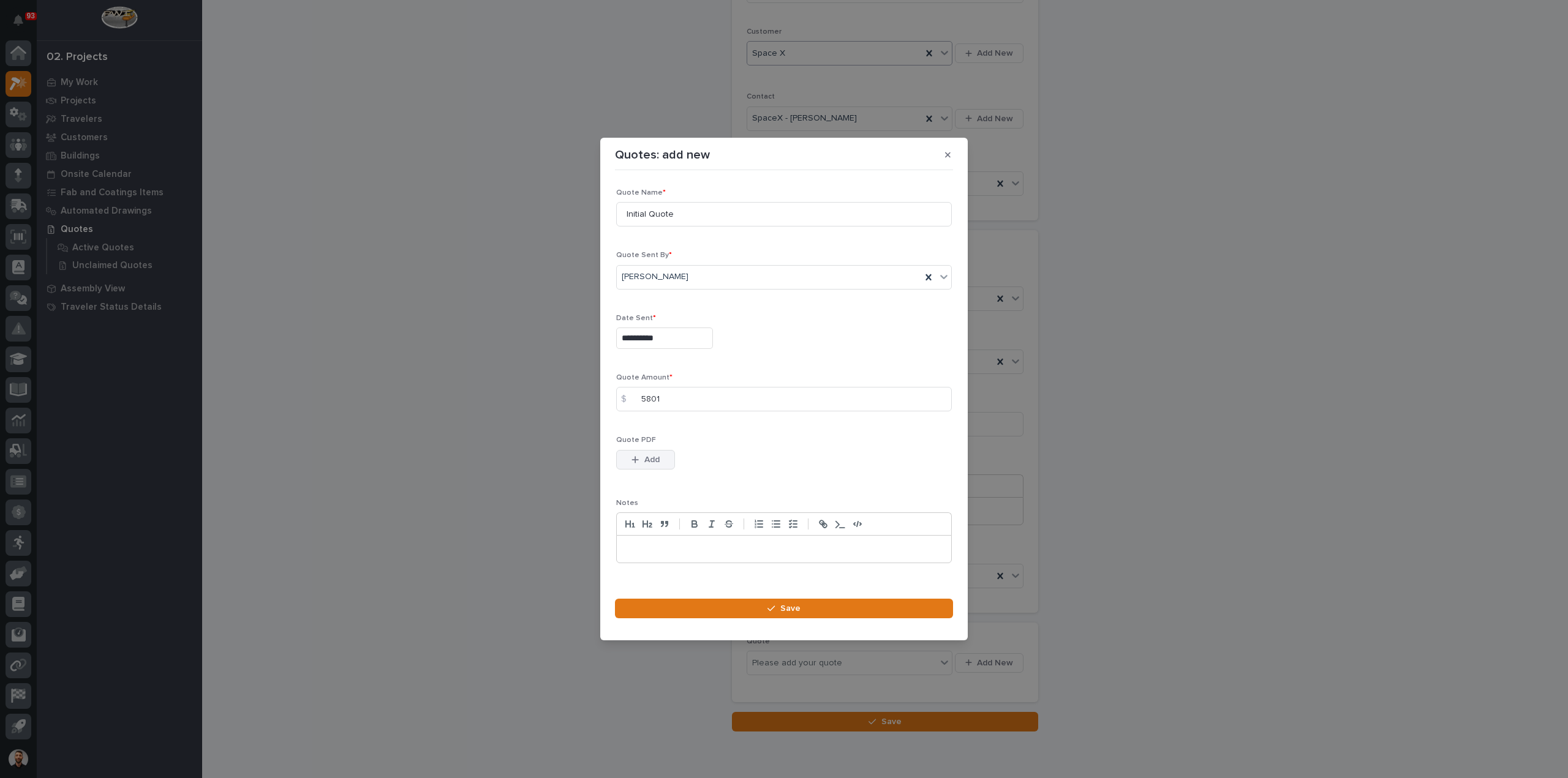
click at [661, 455] on button "Add" at bounding box center [646, 459] width 59 height 19
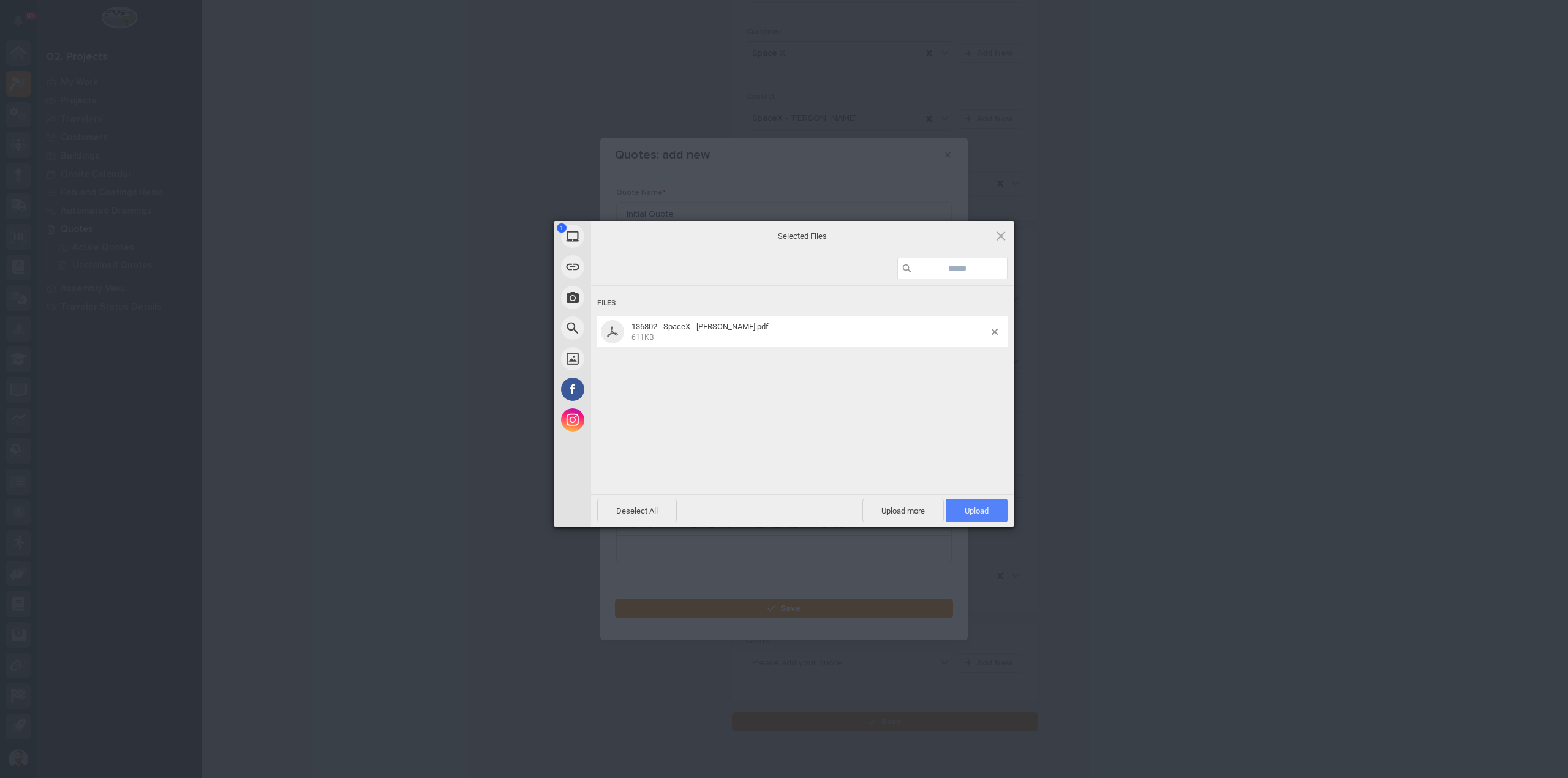
click at [978, 504] on span "Upload 1" at bounding box center [976, 510] width 61 height 23
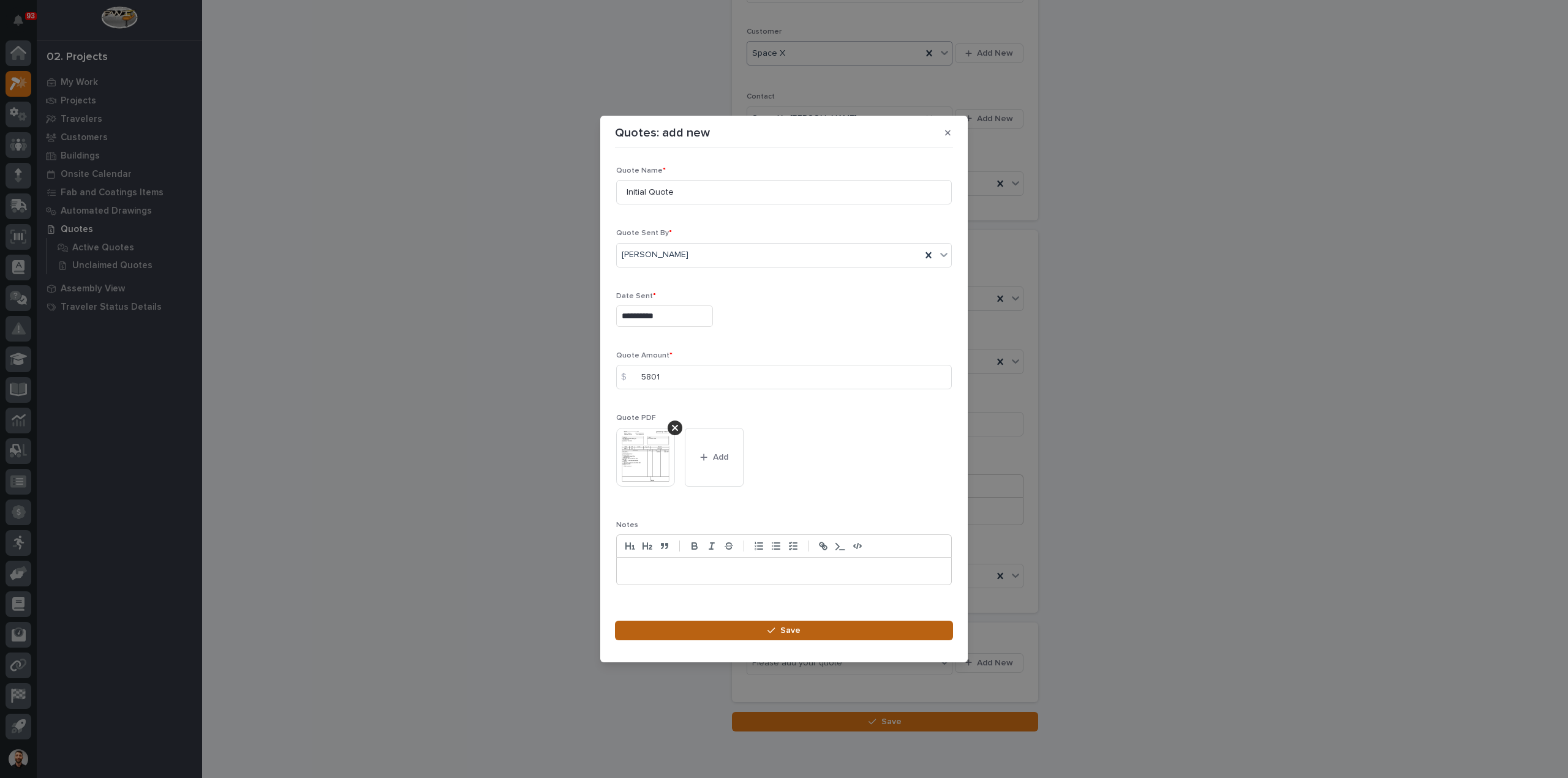
click at [809, 631] on button "Save" at bounding box center [784, 630] width 338 height 19
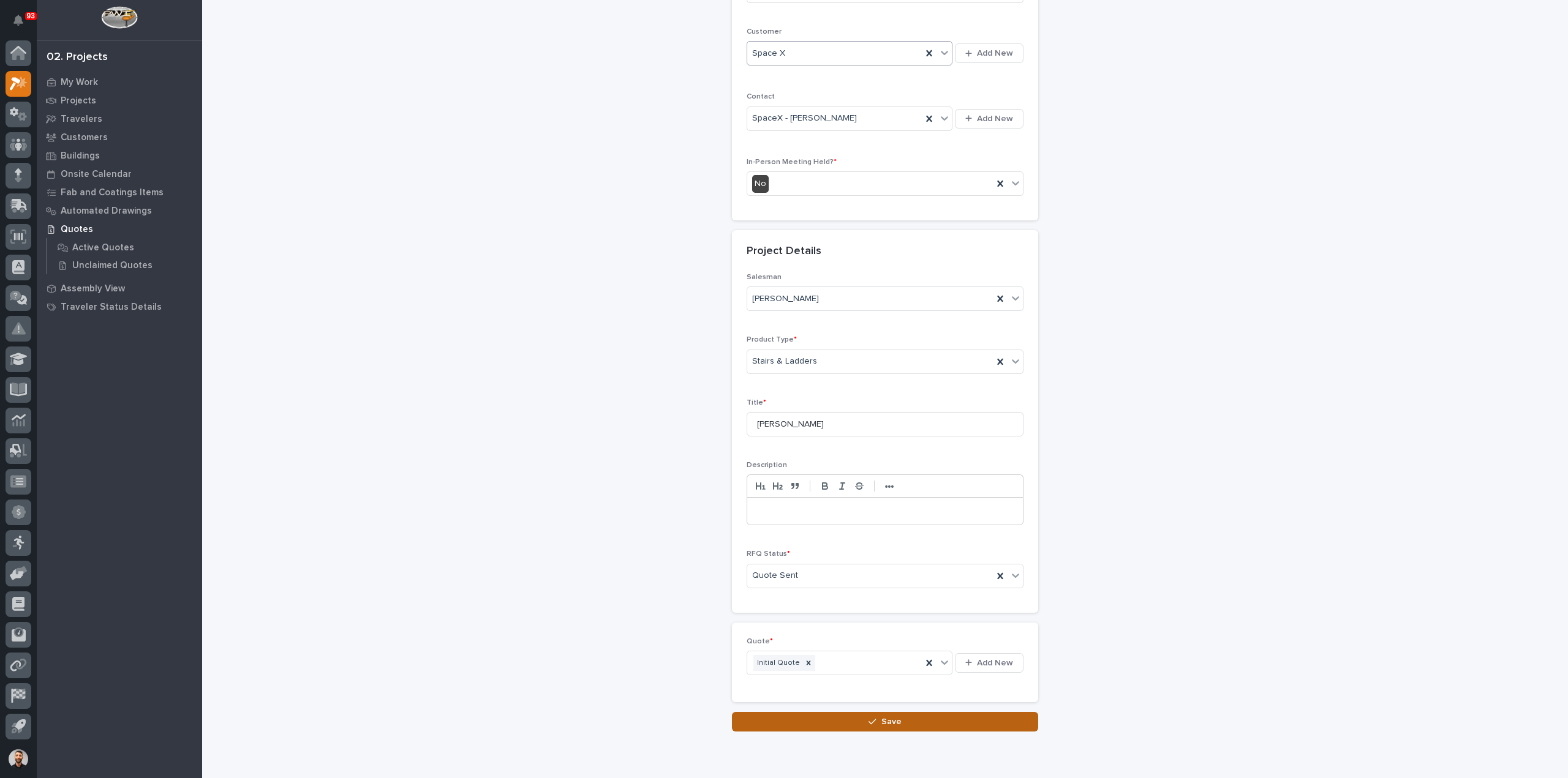
click at [840, 723] on button "Save" at bounding box center [885, 721] width 306 height 19
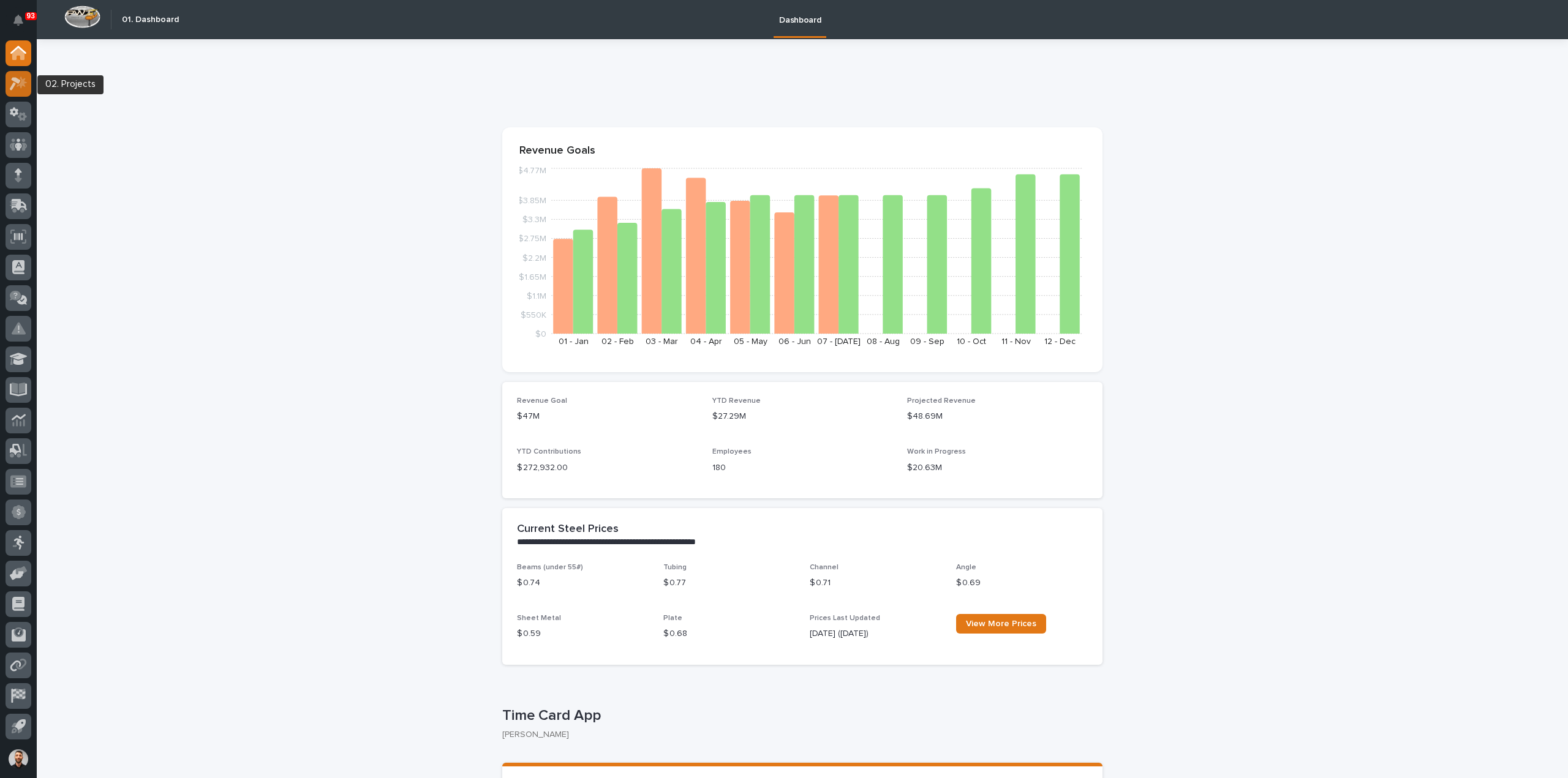
click at [6, 81] on div at bounding box center [18, 392] width 37 height 704
click at [28, 86] on div at bounding box center [18, 83] width 26 height 26
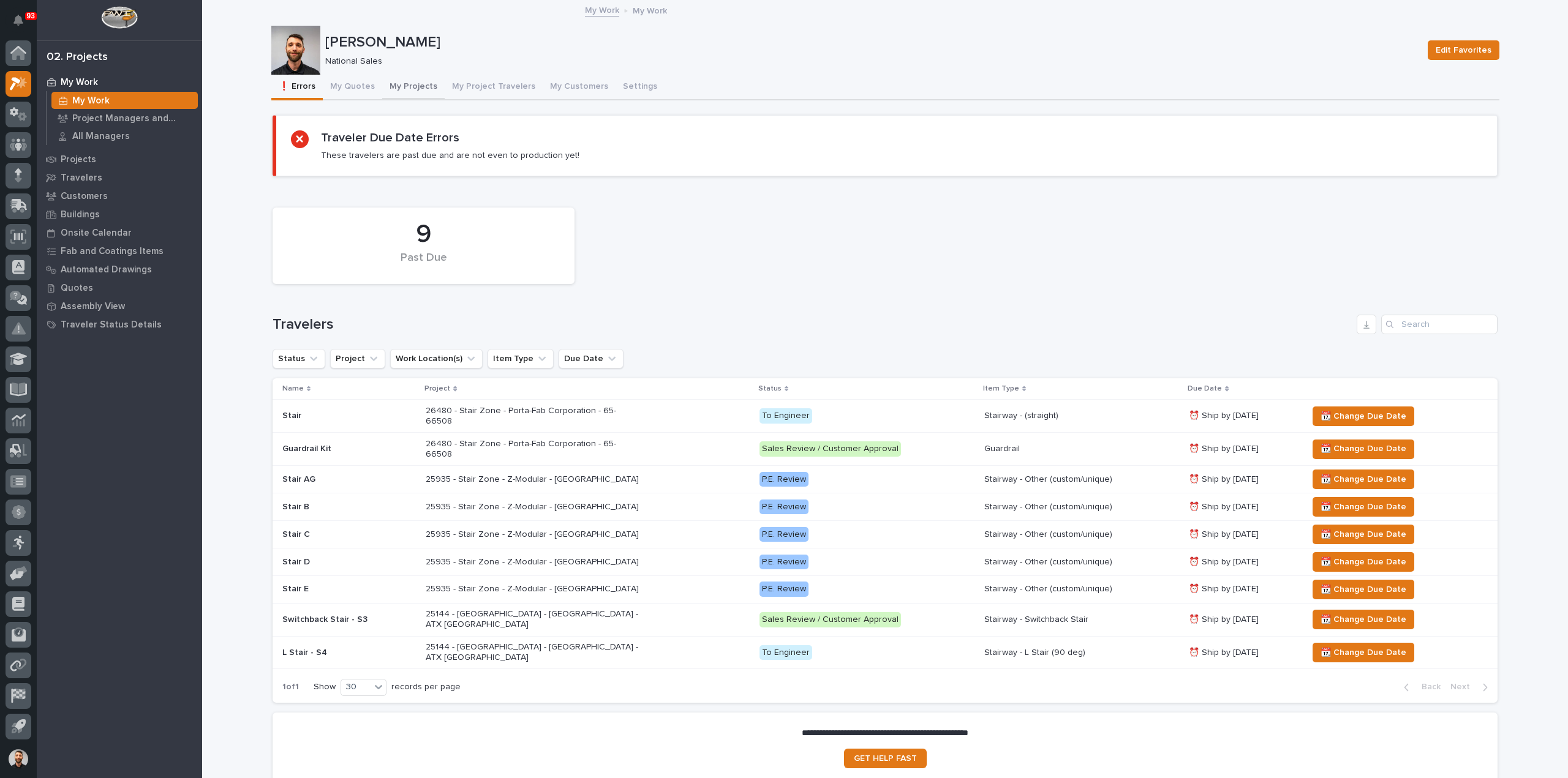
click at [409, 94] on button "My Projects" at bounding box center [414, 87] width 62 height 26
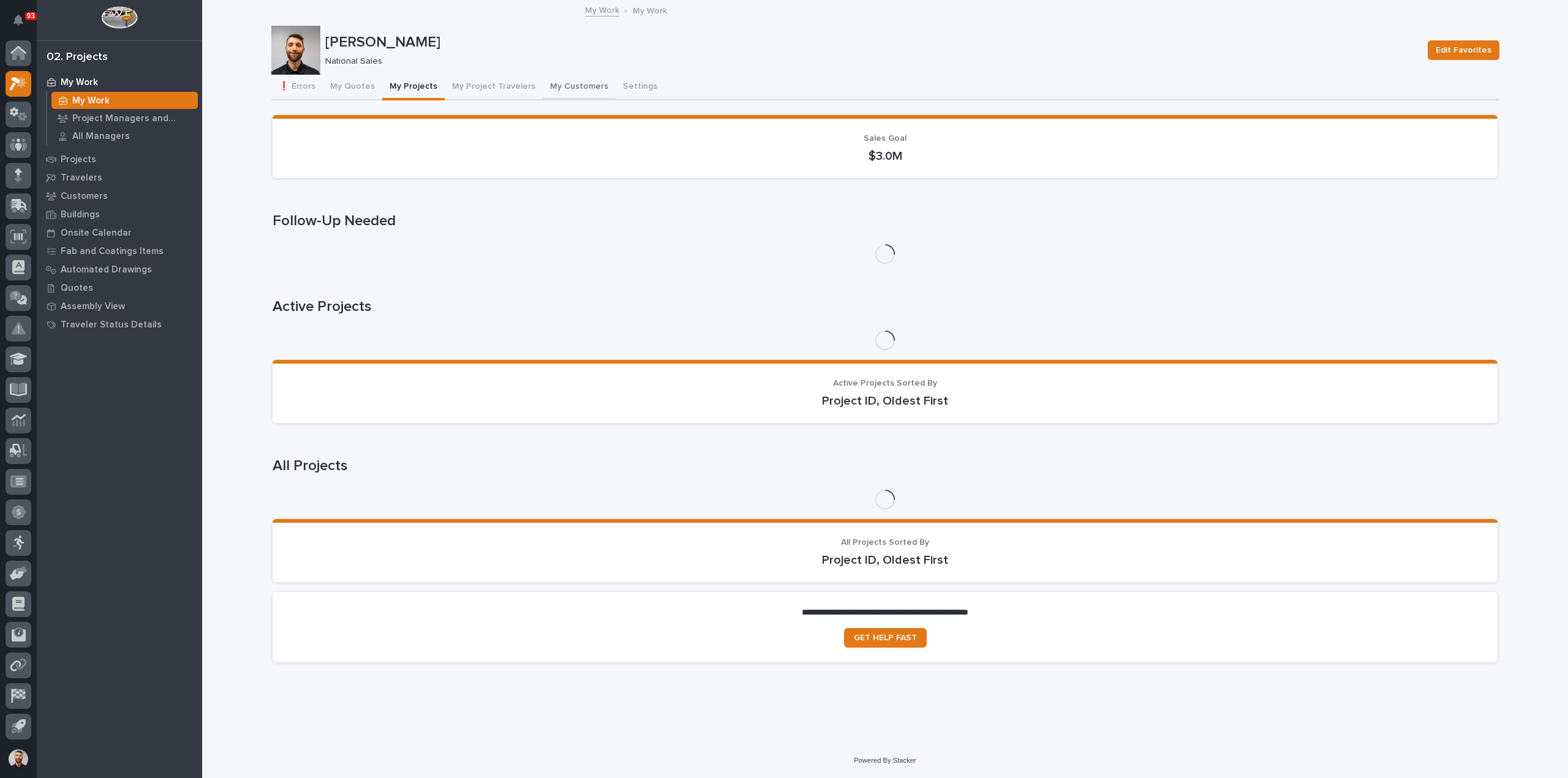
click at [568, 88] on button "My Customers" at bounding box center [579, 87] width 72 height 26
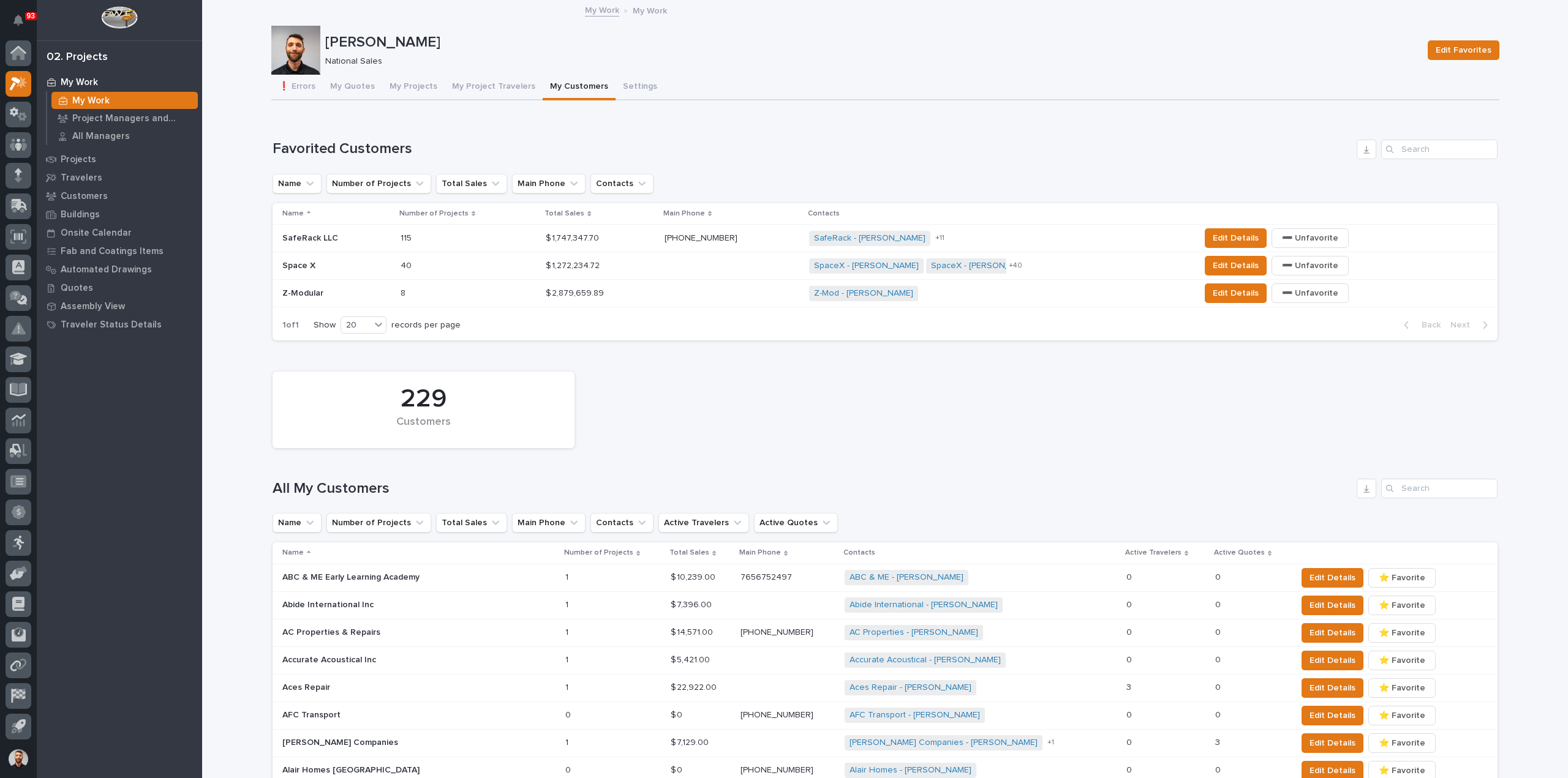
click at [357, 245] on div "SafeRack LLC SafeRack LLC" at bounding box center [337, 238] width 108 height 20
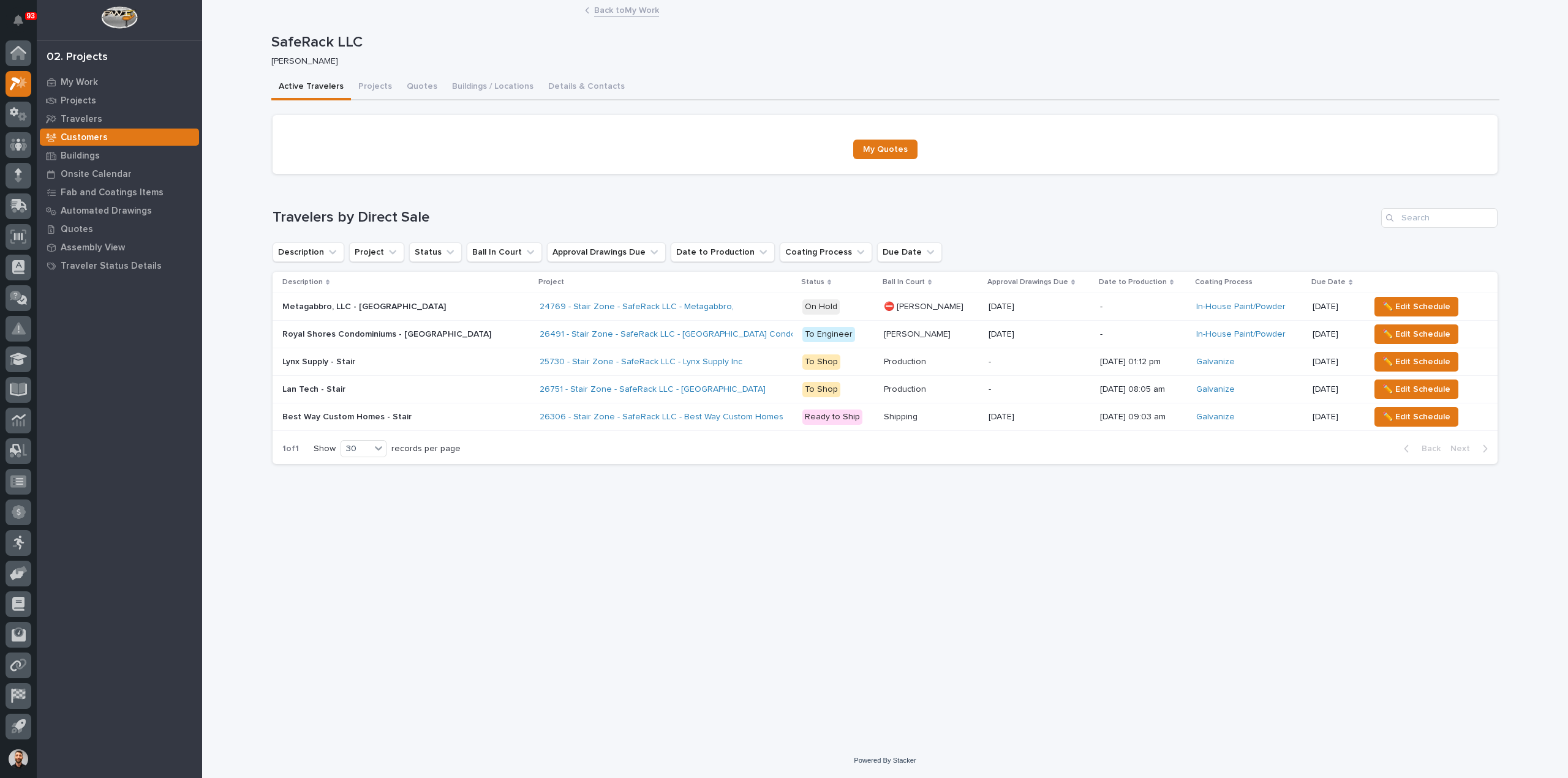
click at [286, 616] on div "Loading... Saving… Loading... Saving… SafeRack LLC SafeRack LLC Cole Ziegler So…" at bounding box center [885, 356] width 1241 height 711
drag, startPoint x: 285, startPoint y: 615, endPoint x: 185, endPoint y: 597, distance: 101.6
click at [283, 614] on div "Loading... Saving… Loading... Saving… SafeRack LLC SafeRack LLC Cole Ziegler So…" at bounding box center [885, 356] width 1241 height 711
click at [995, 367] on div "-" at bounding box center [1039, 362] width 102 height 20
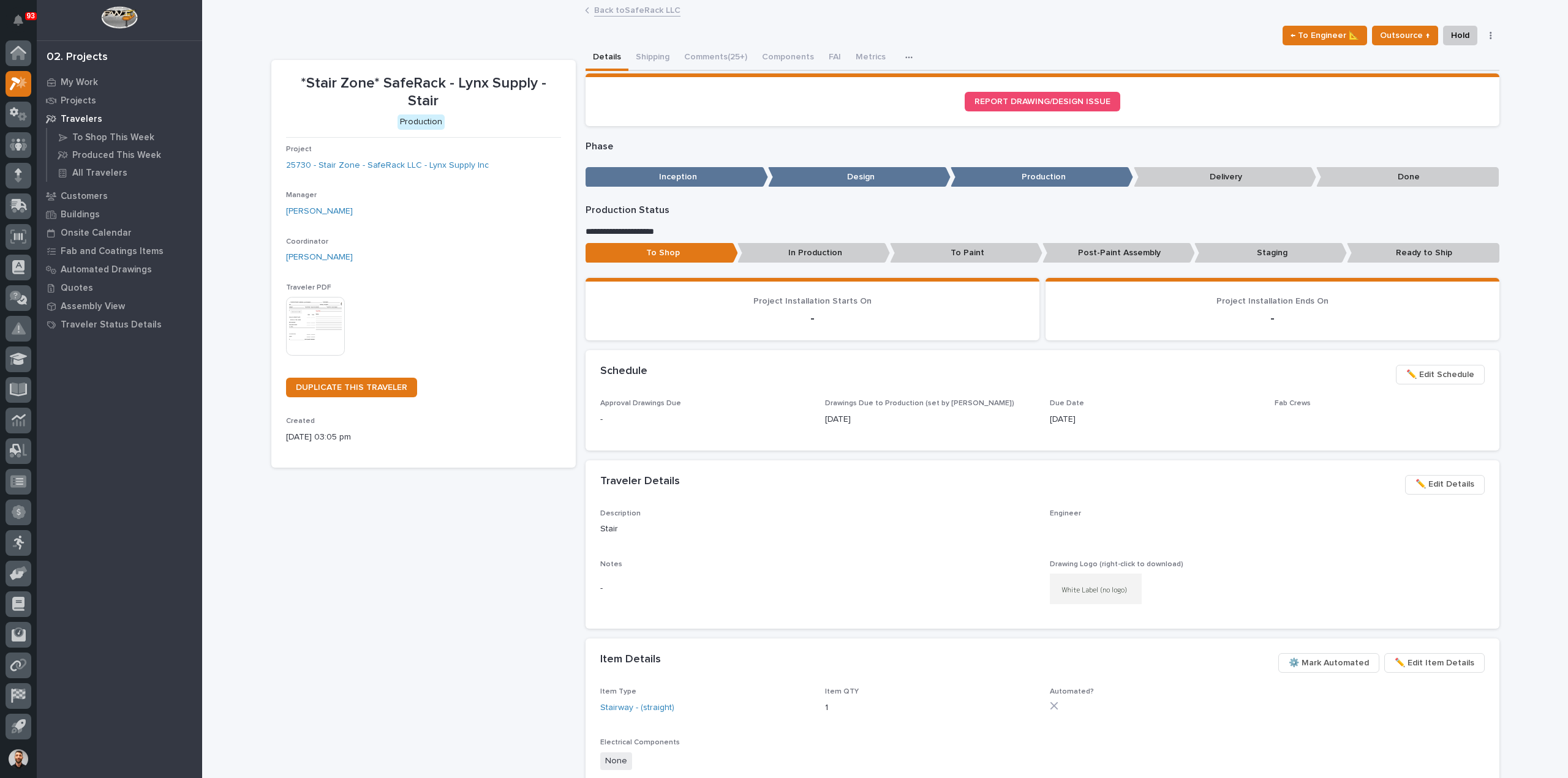
drag, startPoint x: 735, startPoint y: 52, endPoint x: 726, endPoint y: 72, distance: 21.9
click at [735, 52] on button "Comments (25+)" at bounding box center [715, 58] width 78 height 26
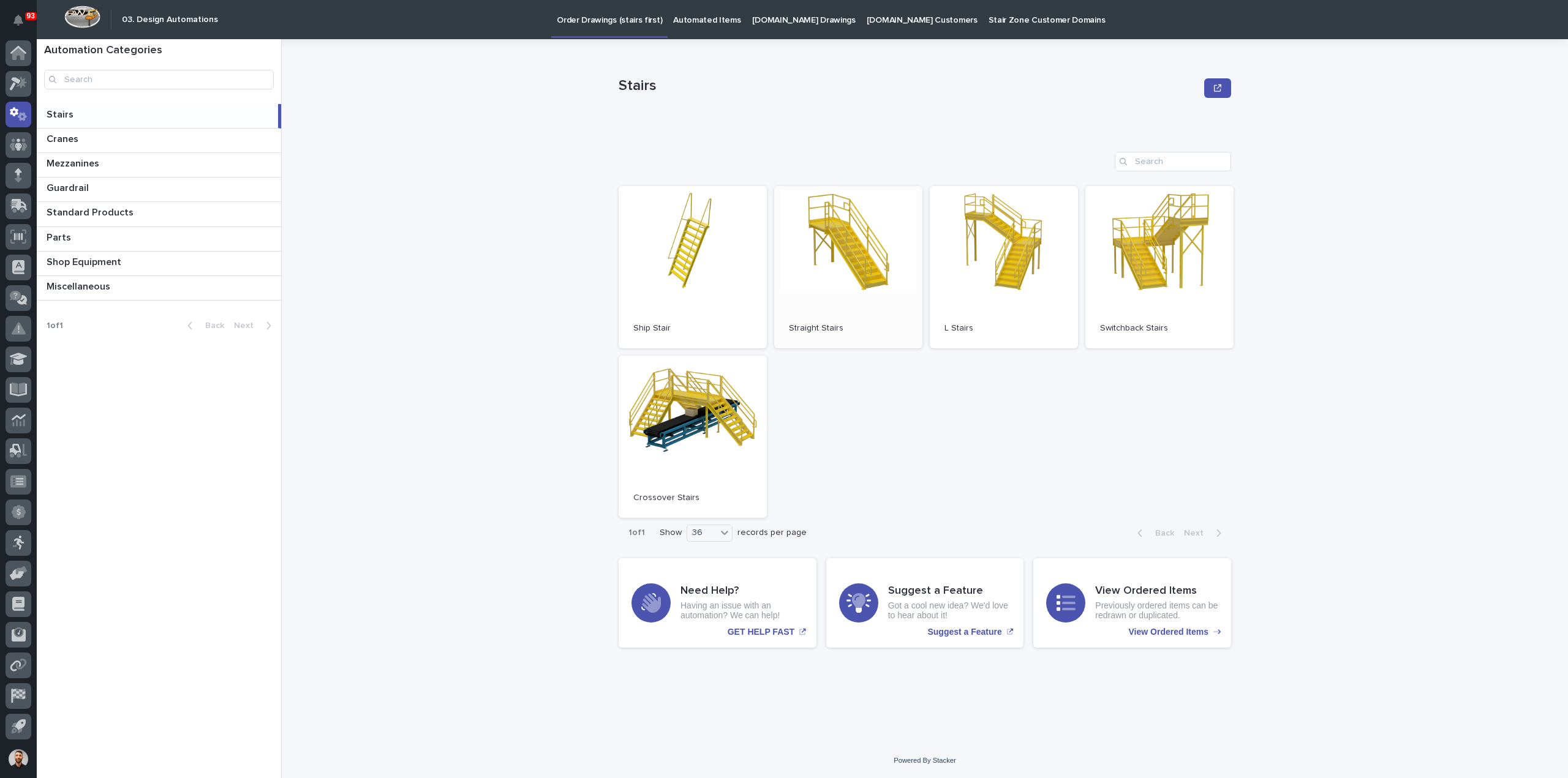
click at [857, 243] on link "Open" at bounding box center [848, 267] width 149 height 162
click at [721, 27] on link "Automated Items" at bounding box center [707, 18] width 79 height 38
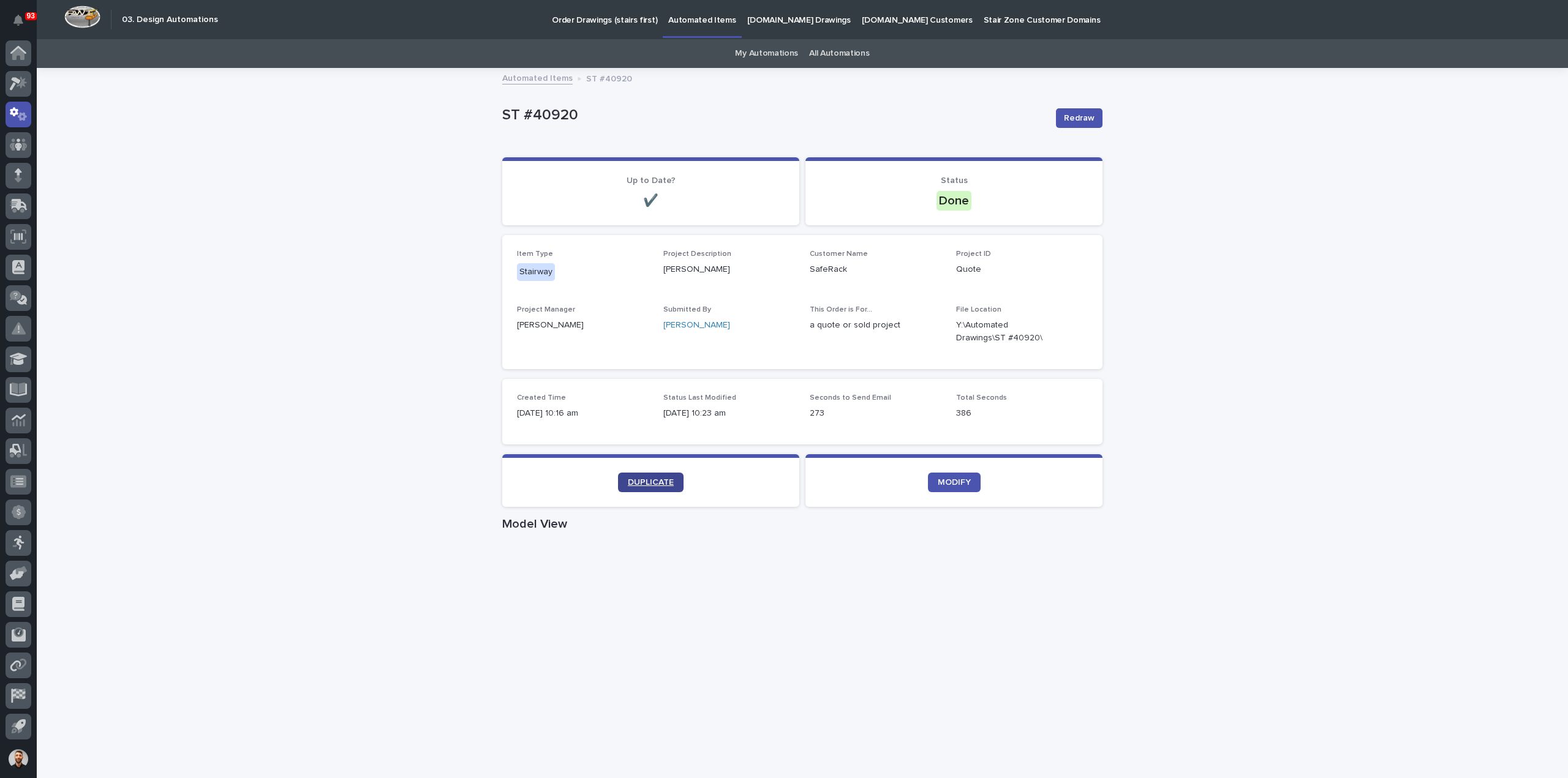
click at [668, 475] on link "DUPLICATE" at bounding box center [650, 482] width 65 height 19
click at [776, 50] on link "My Automations" at bounding box center [767, 53] width 63 height 28
